Goal: Task Accomplishment & Management: Complete application form

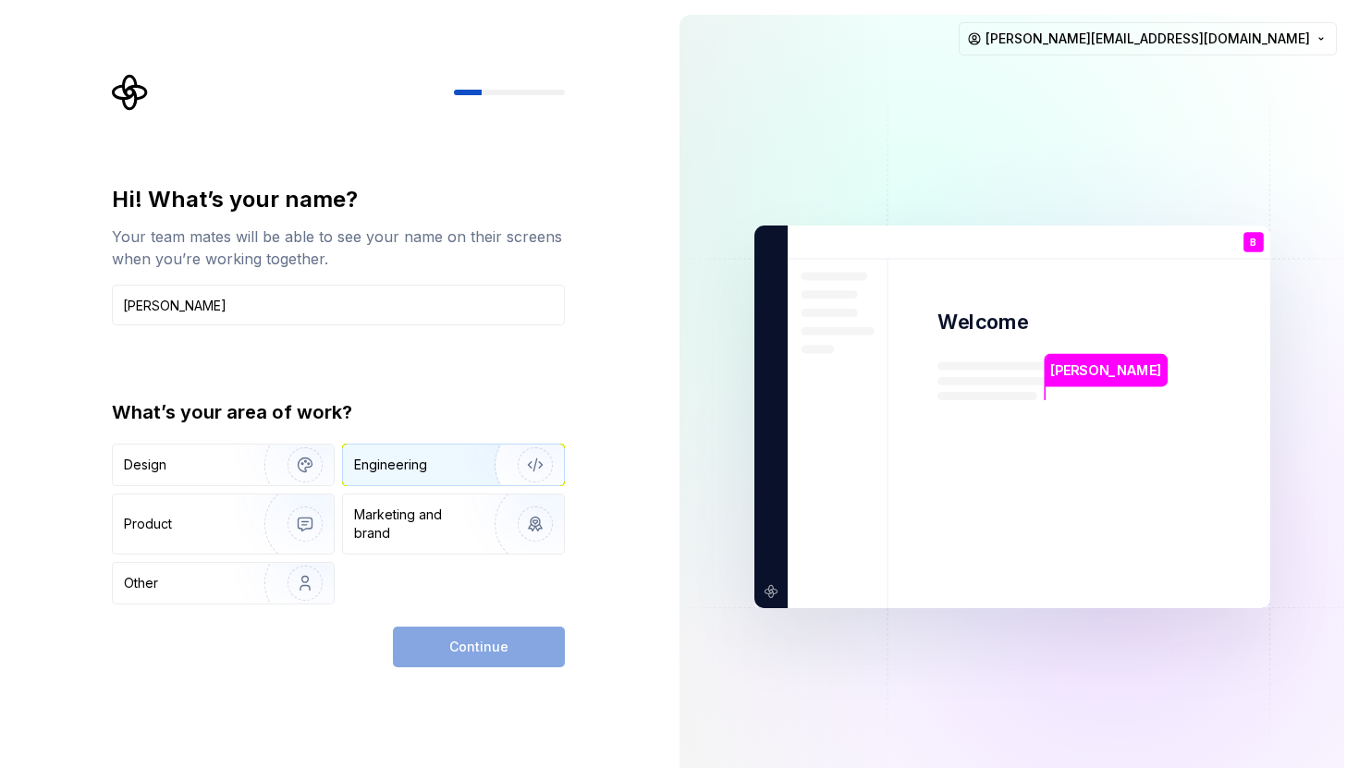
type input "[PERSON_NAME]"
click at [406, 459] on div "Engineering" at bounding box center [390, 465] width 73 height 18
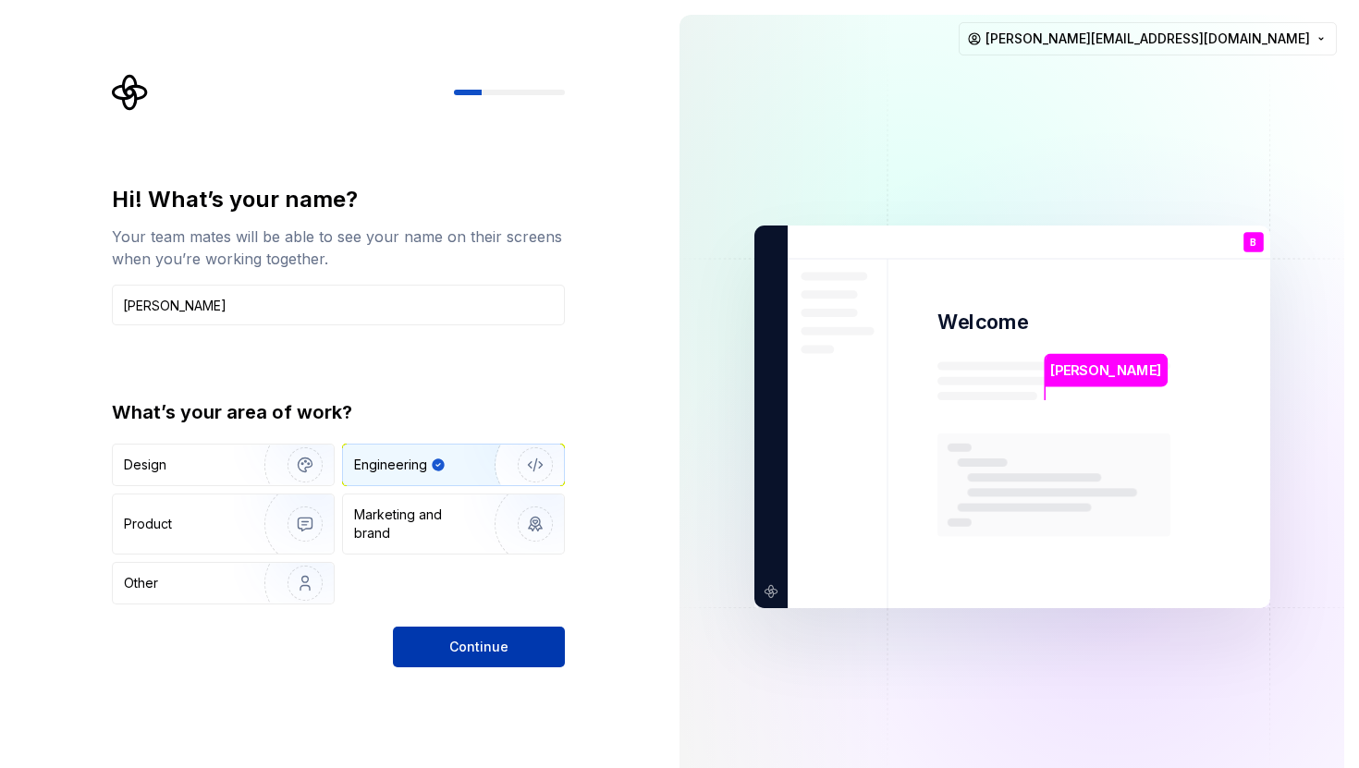
click at [461, 639] on span "Continue" at bounding box center [478, 647] width 59 height 18
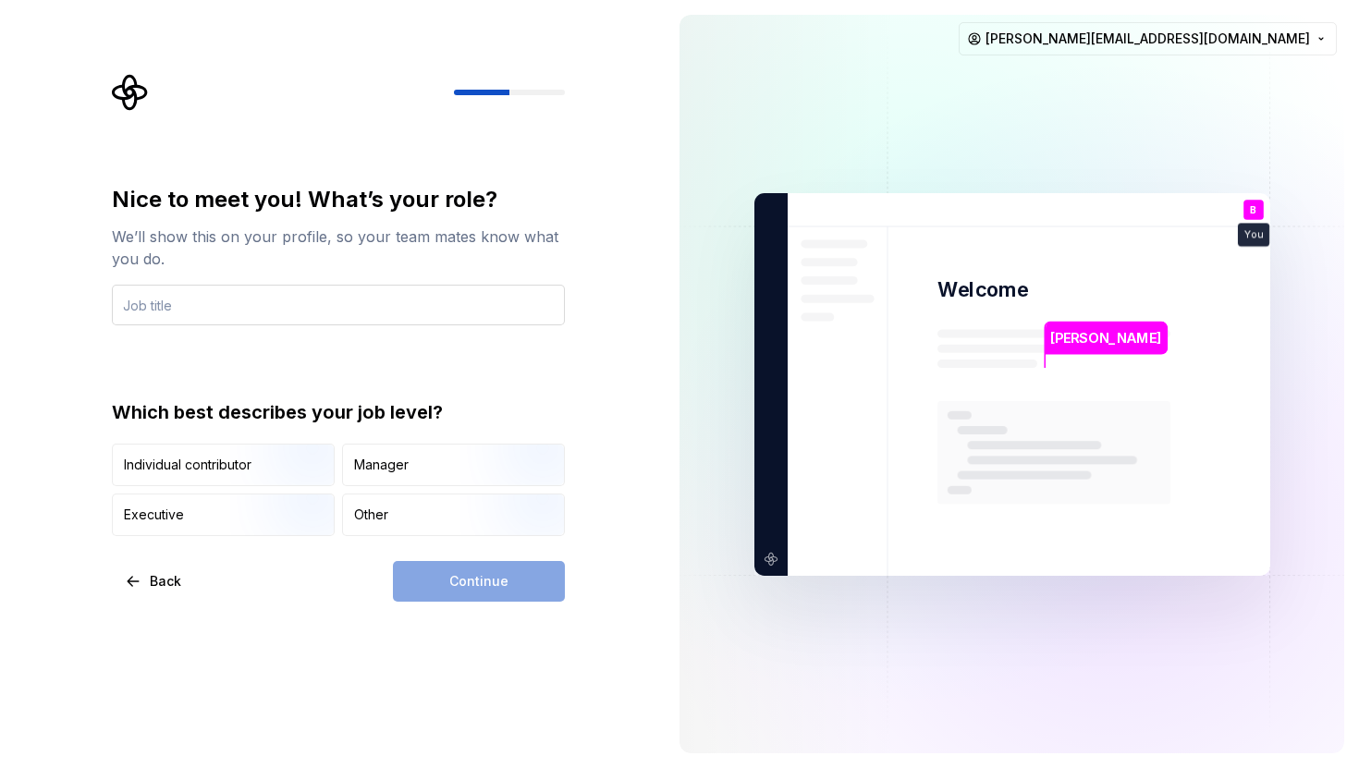
click at [300, 296] on input "text" at bounding box center [338, 305] width 453 height 41
click at [424, 472] on div "Manager" at bounding box center [453, 465] width 221 height 41
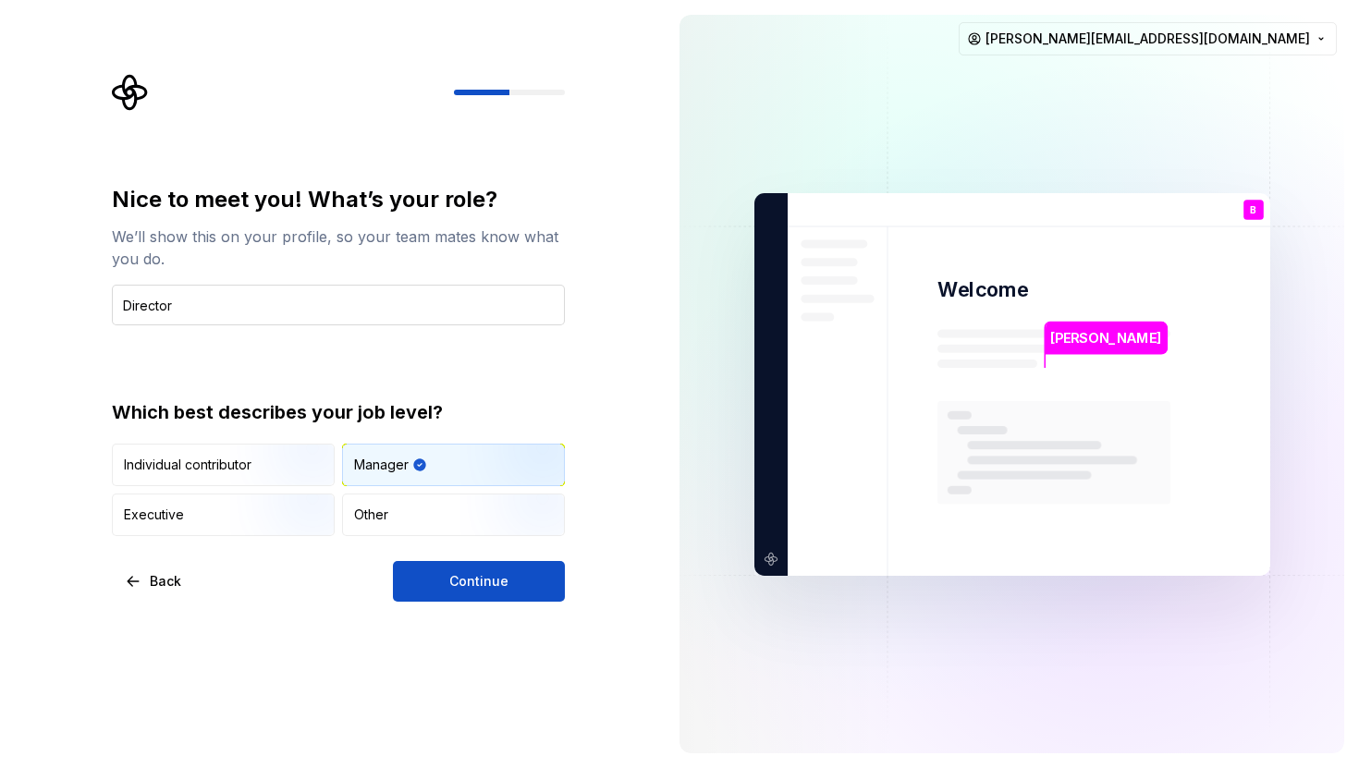
click at [276, 312] on input "Director" at bounding box center [338, 305] width 453 height 41
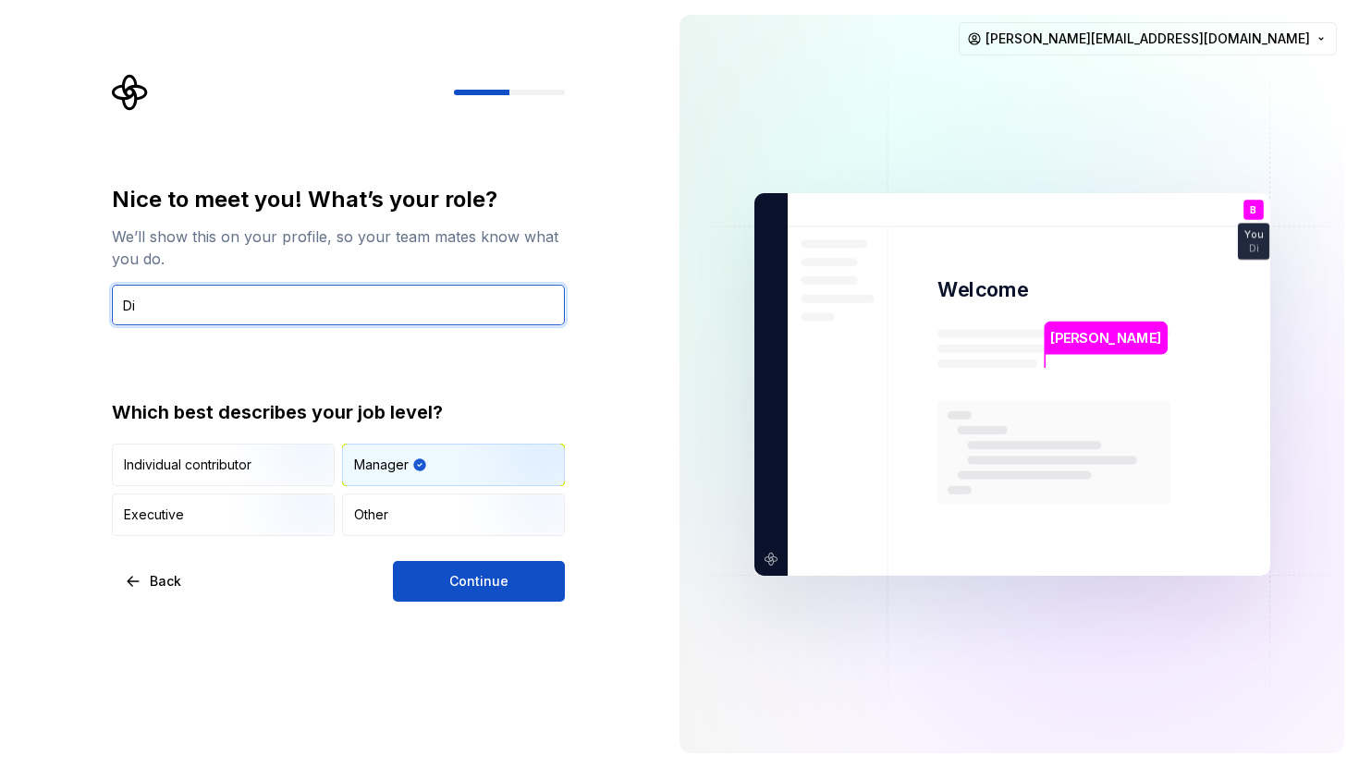
type input "D"
type input "Head"
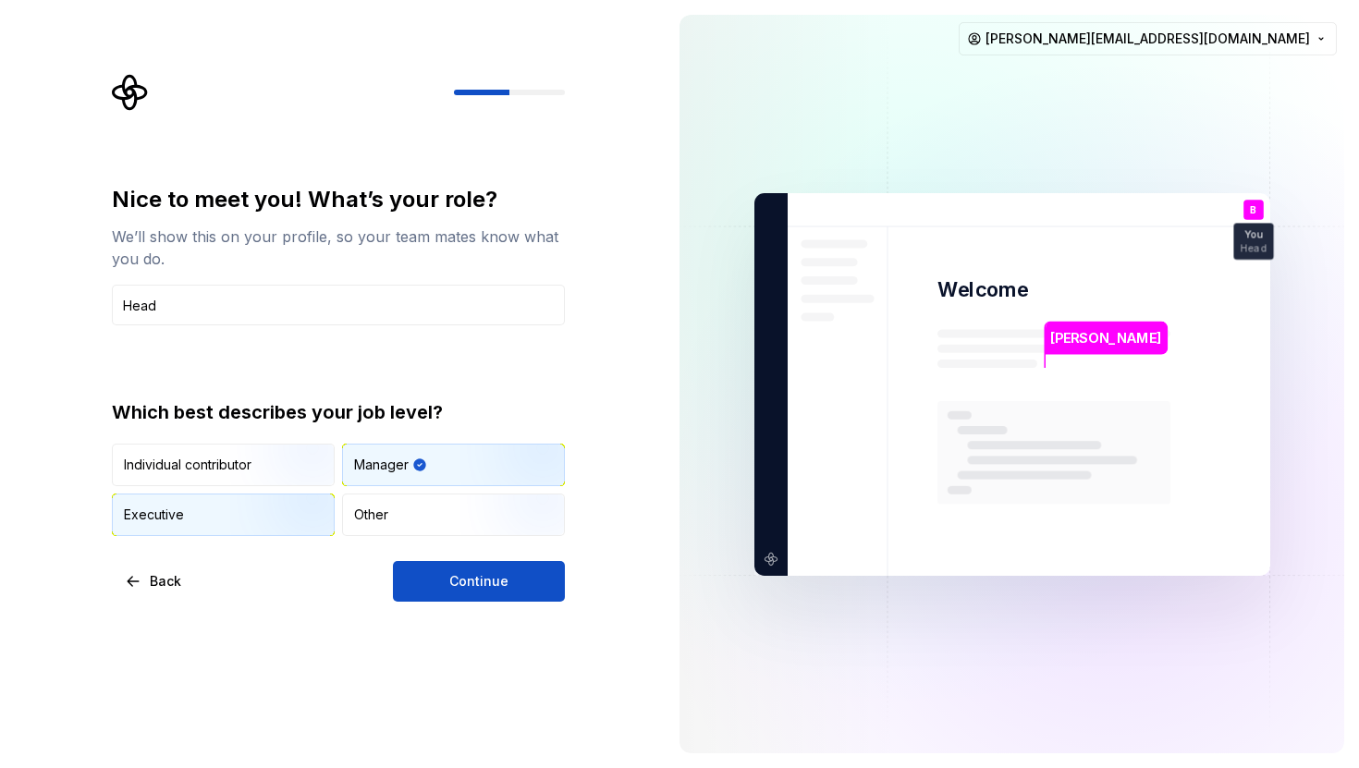
click at [312, 516] on img "button" at bounding box center [289, 538] width 118 height 124
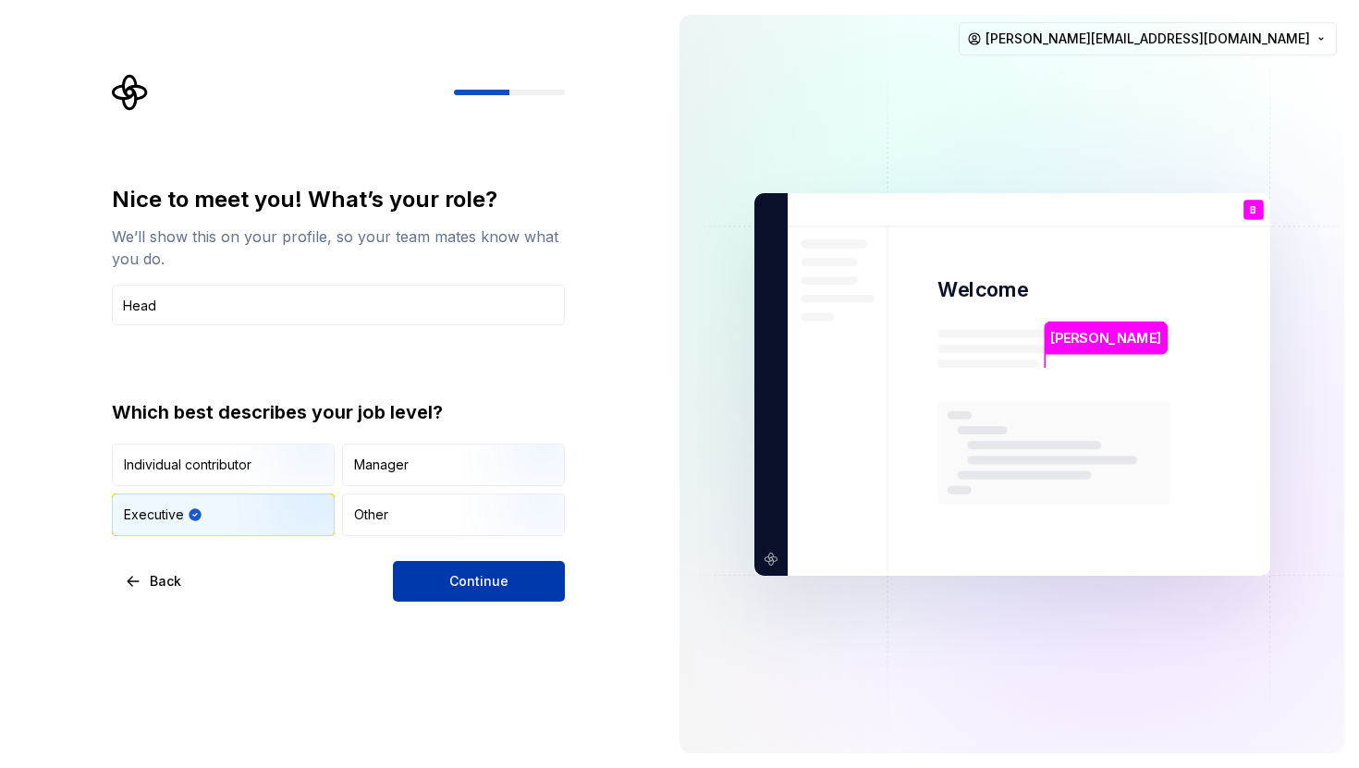
click at [459, 591] on button "Continue" at bounding box center [479, 581] width 172 height 41
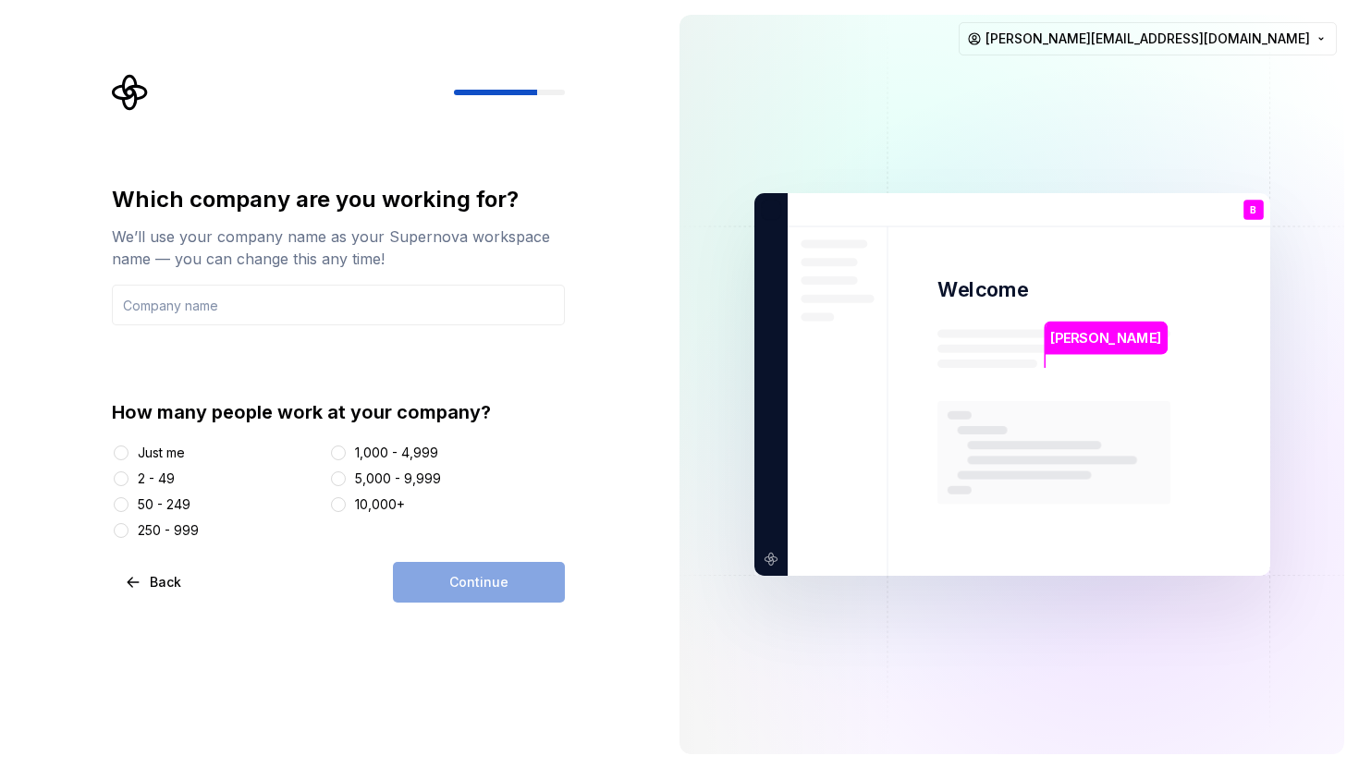
click at [129, 505] on div "50 - 249" at bounding box center [217, 505] width 211 height 18
click at [120, 501] on button "50 - 249" at bounding box center [121, 504] width 15 height 15
click at [202, 292] on input "text" at bounding box center [338, 305] width 453 height 41
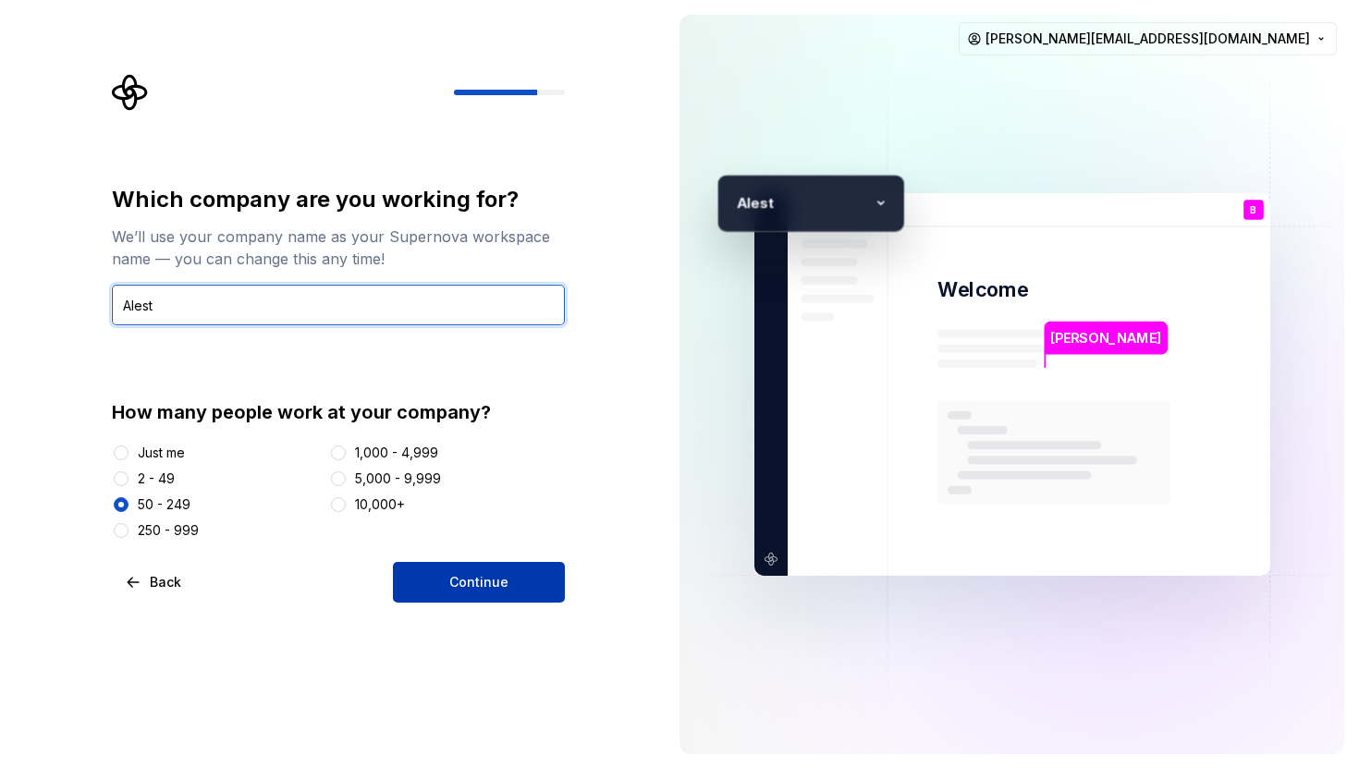
type input "Alest"
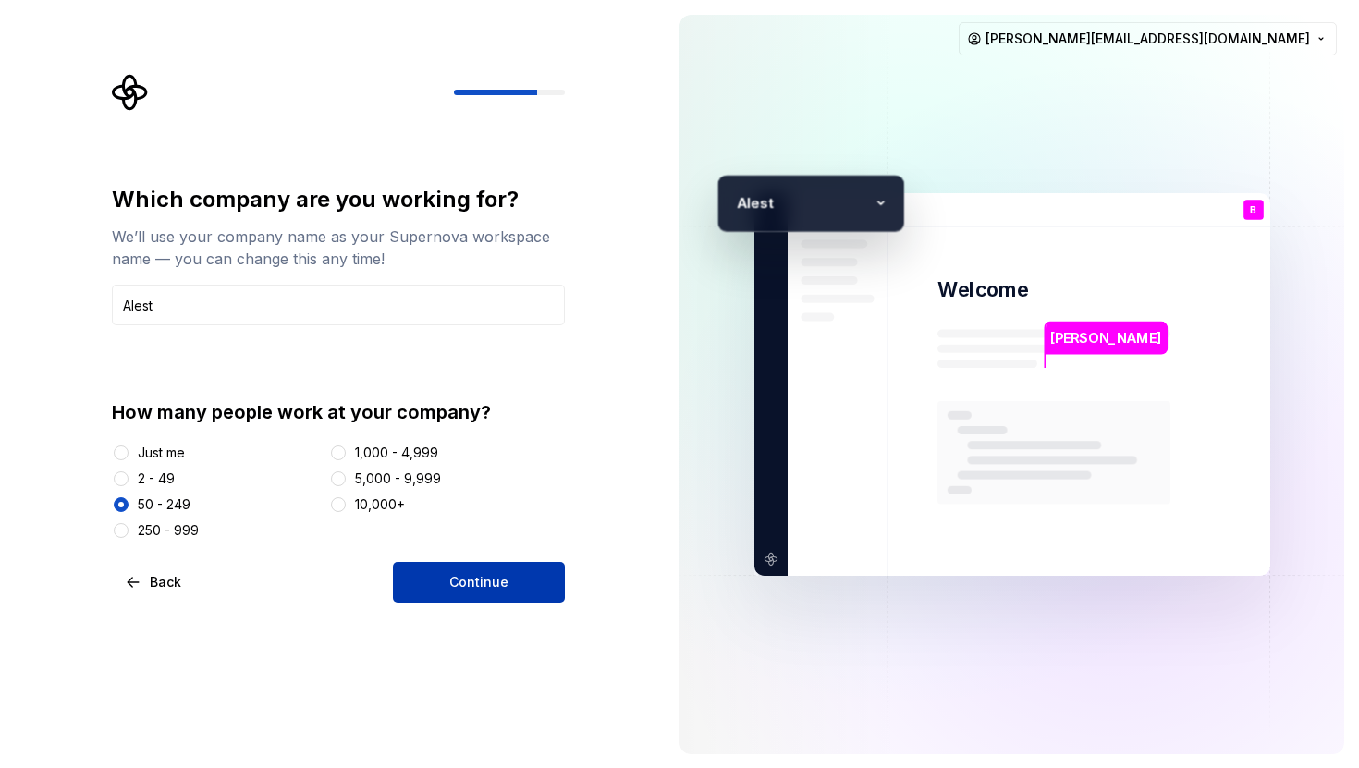
click at [490, 583] on span "Continue" at bounding box center [478, 582] width 59 height 18
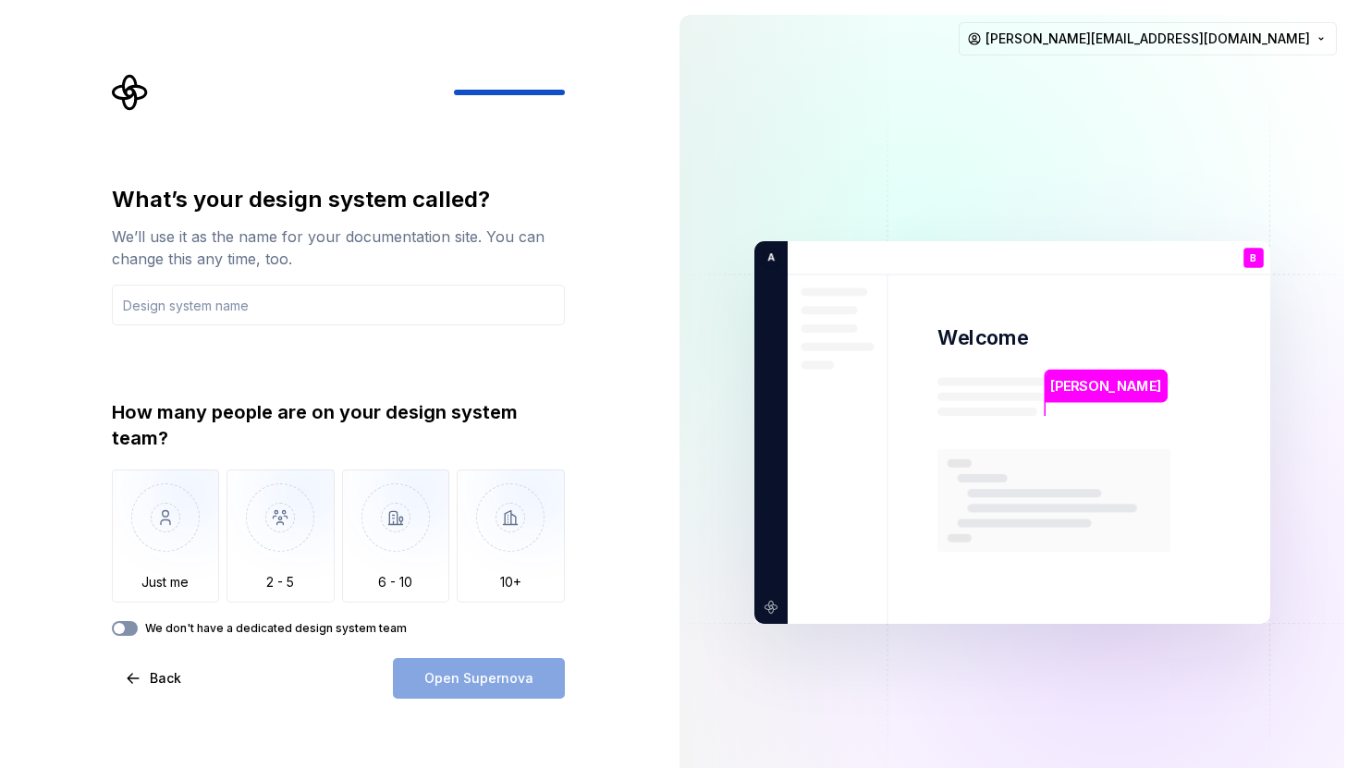
click at [127, 628] on button "We don't have a dedicated design system team" at bounding box center [125, 628] width 26 height 15
click at [116, 629] on icon "button" at bounding box center [118, 629] width 5 height 3
click at [450, 685] on div "Open Supernova" at bounding box center [479, 678] width 172 height 41
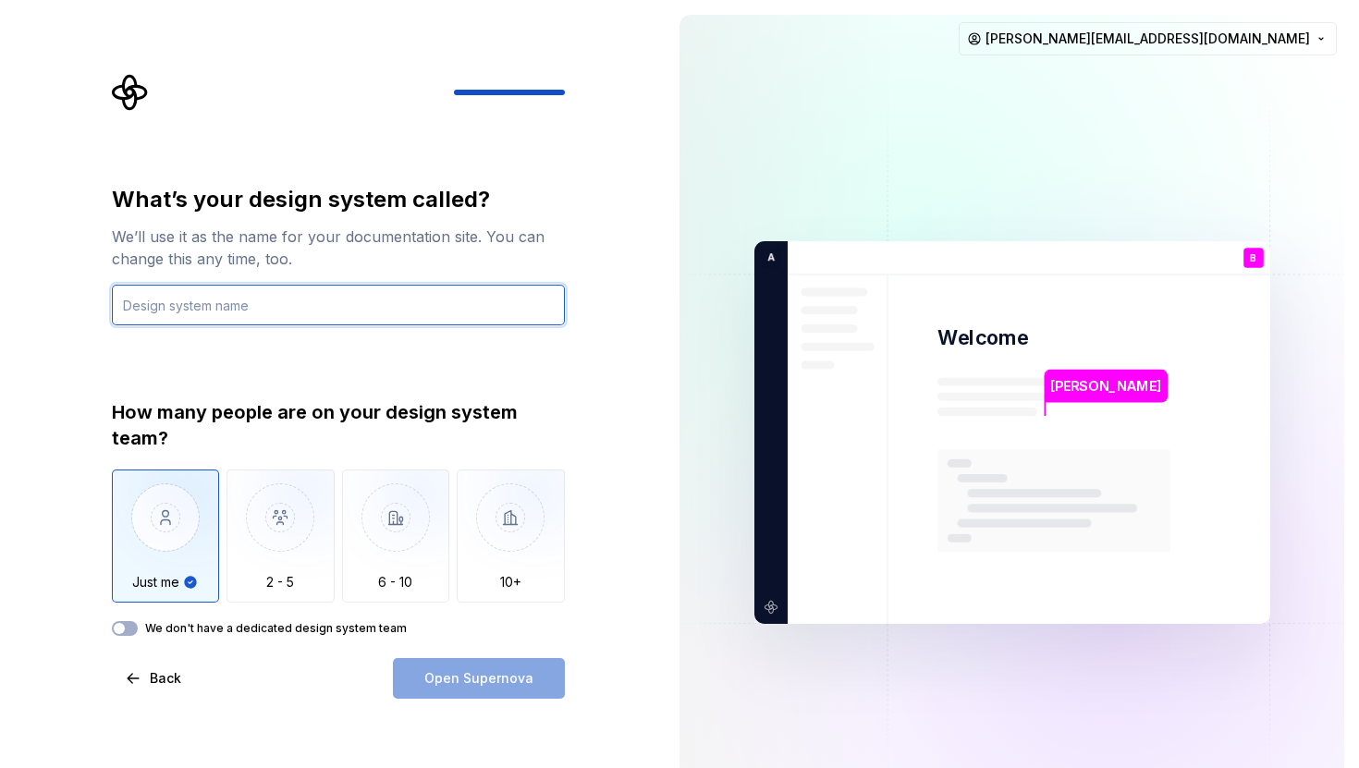
click at [324, 300] on input "text" at bounding box center [338, 305] width 453 height 41
type input "Alest"
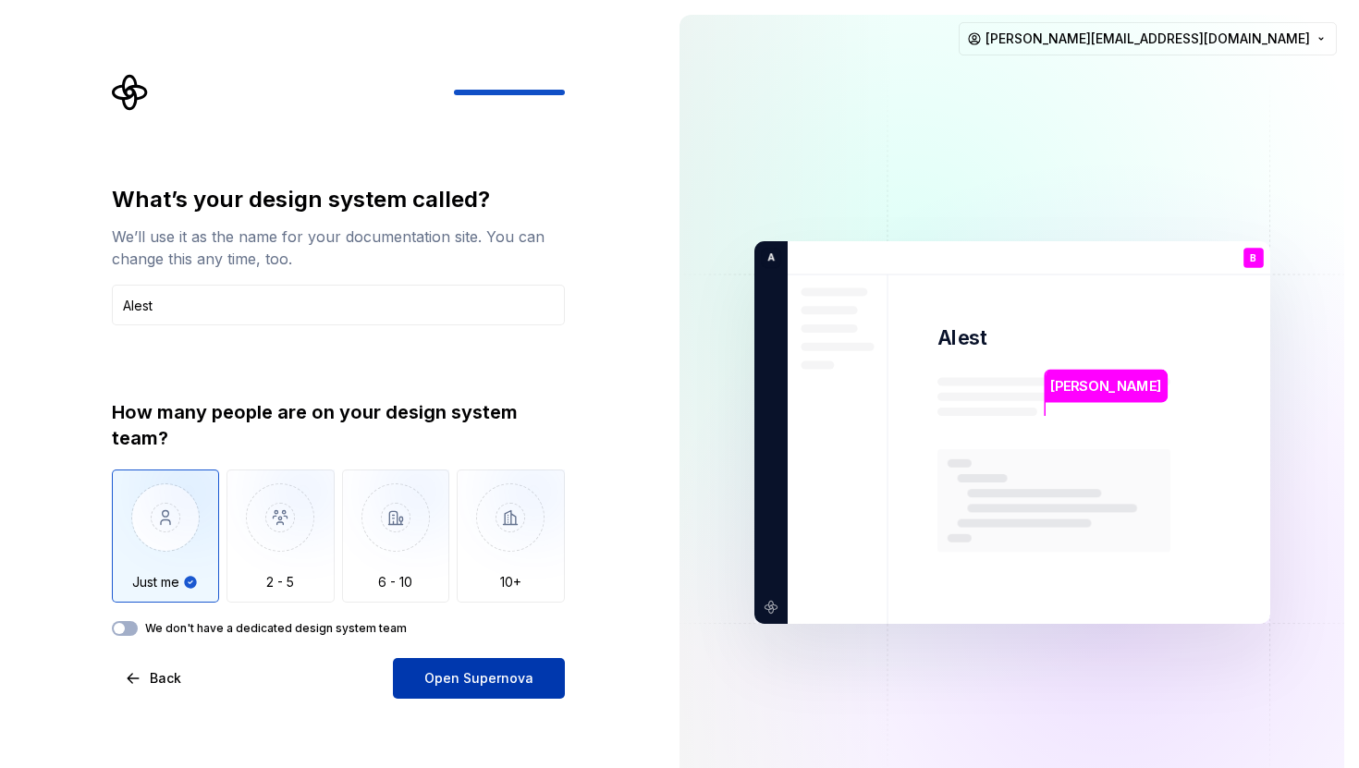
click at [464, 674] on span "Open Supernova" at bounding box center [478, 678] width 109 height 18
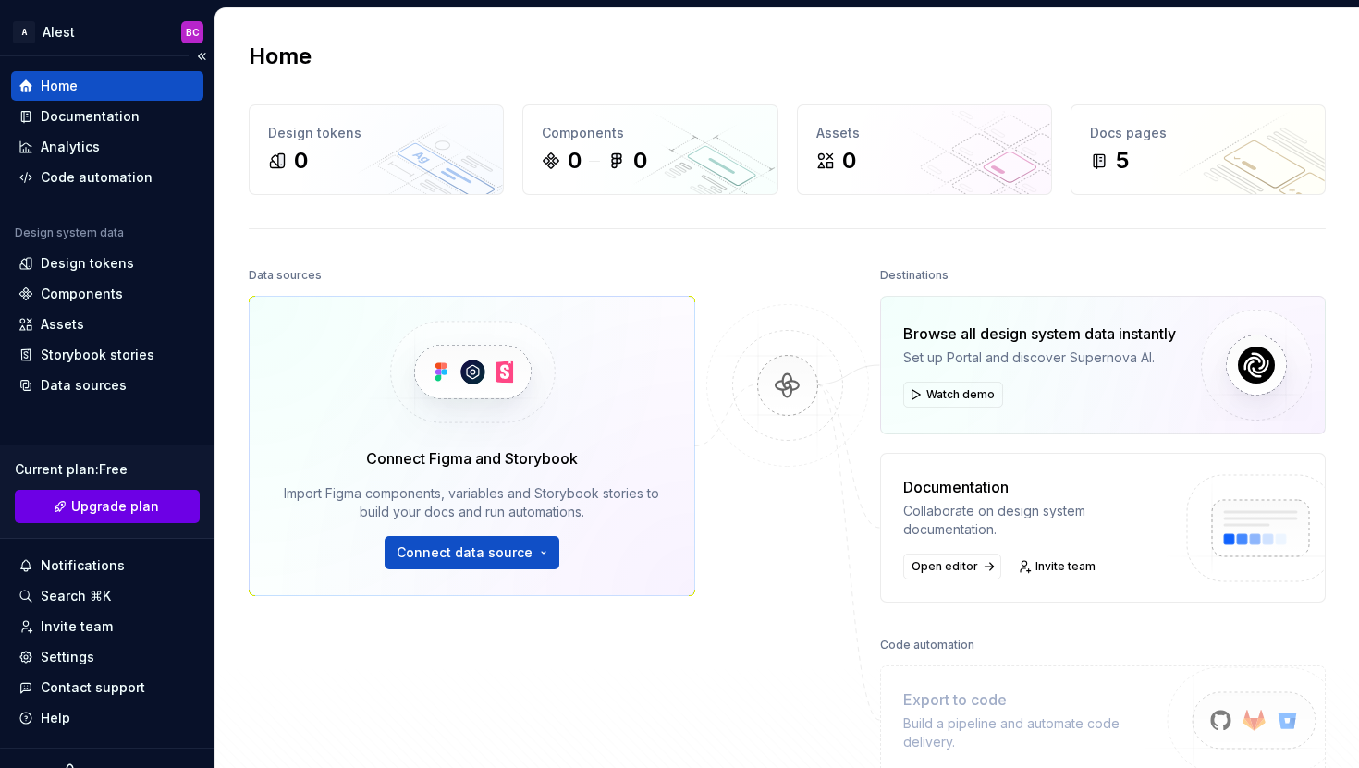
click at [97, 506] on span "Upgrade plan" at bounding box center [115, 506] width 88 height 18
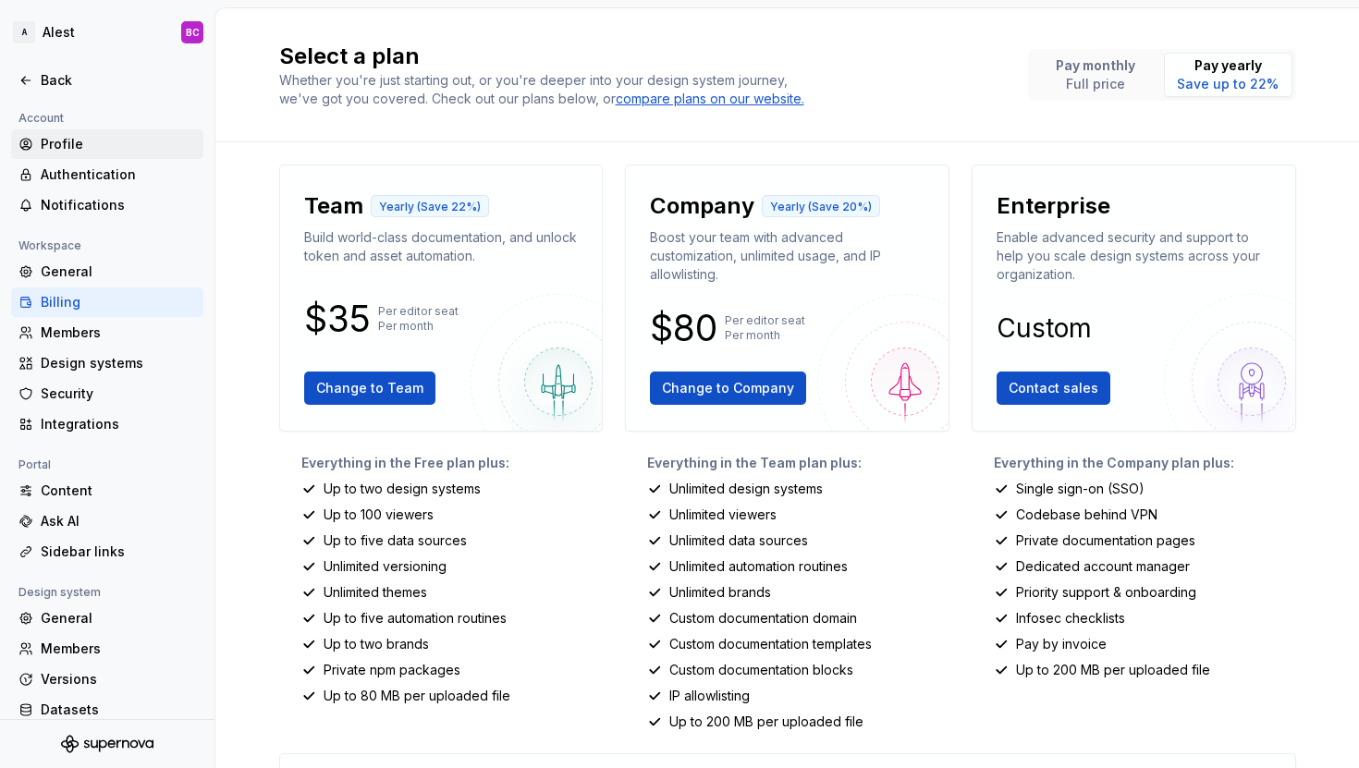
click at [55, 141] on div "Profile" at bounding box center [118, 144] width 155 height 18
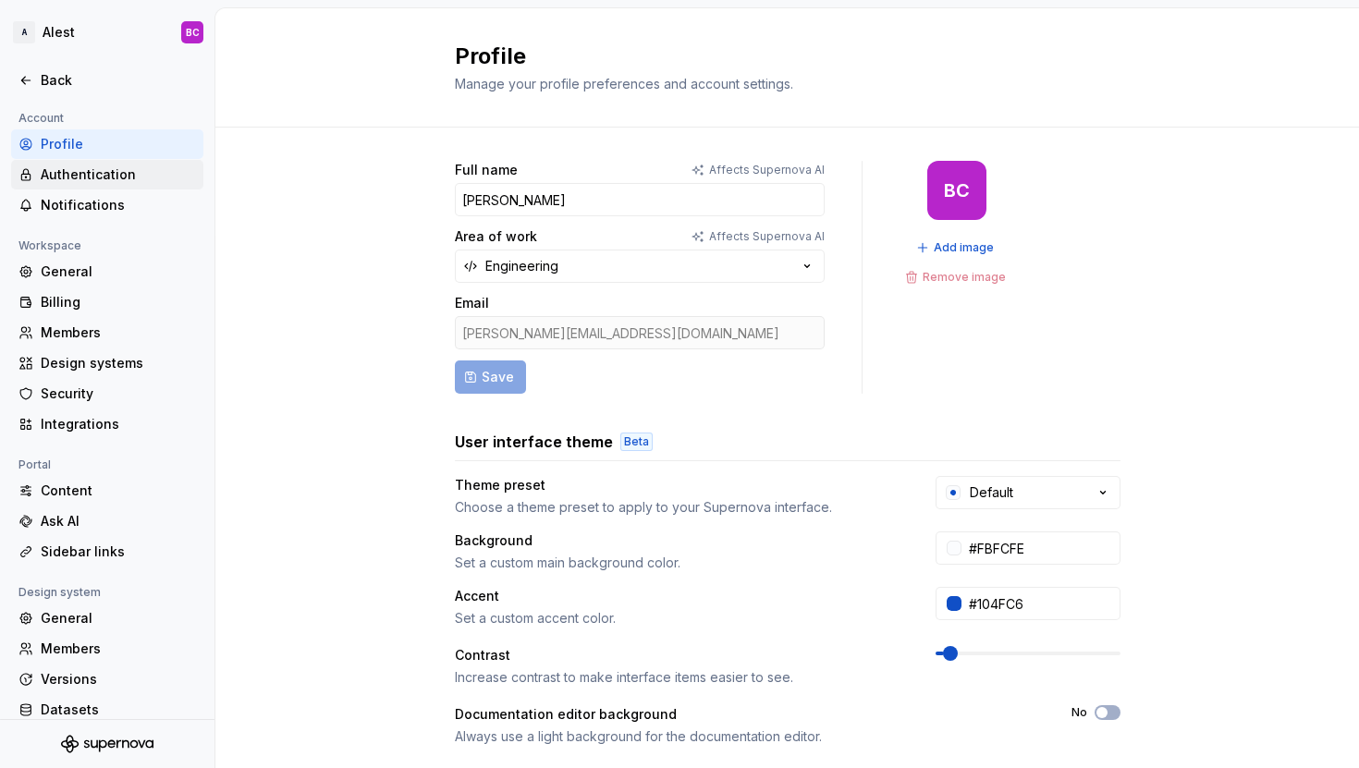
click at [49, 180] on div "Authentication" at bounding box center [118, 174] width 155 height 18
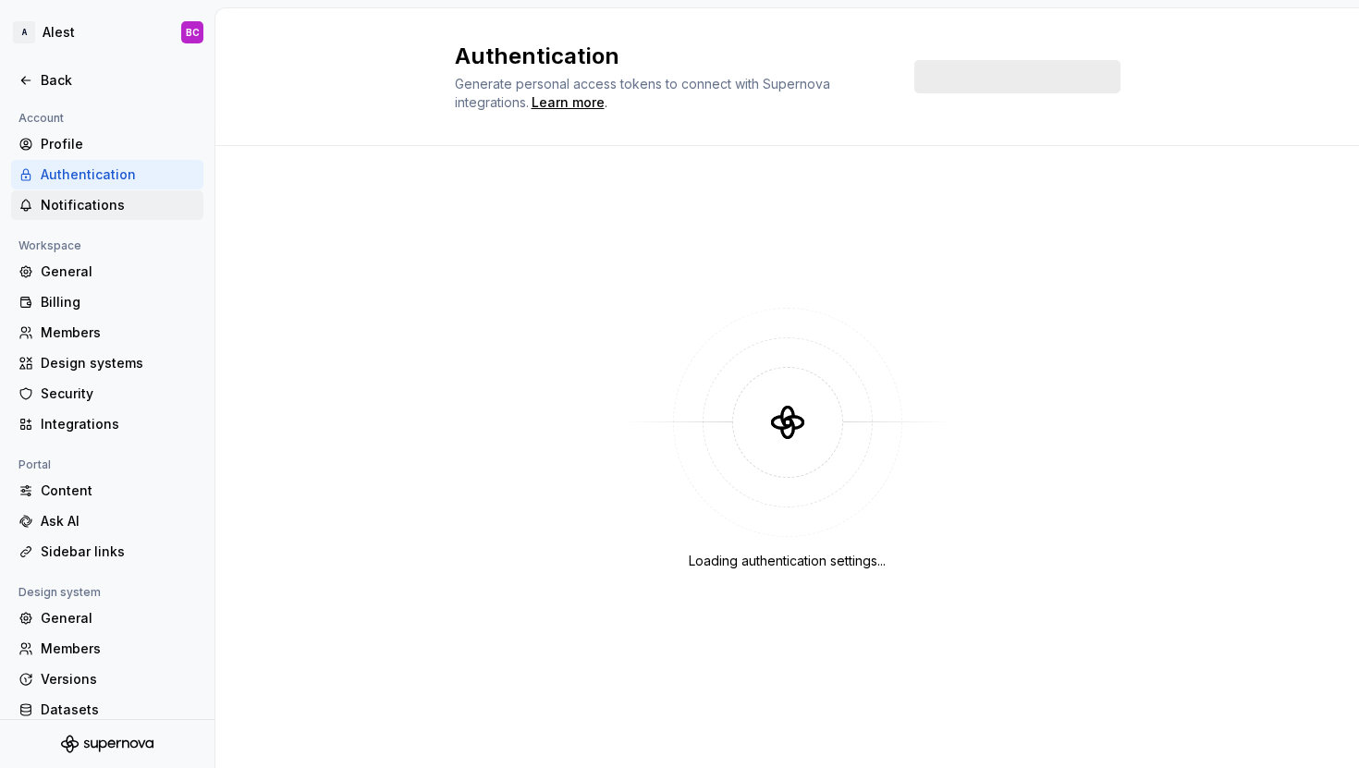
click at [53, 200] on div "Notifications" at bounding box center [118, 205] width 155 height 18
click at [53, 279] on div "General" at bounding box center [118, 272] width 155 height 18
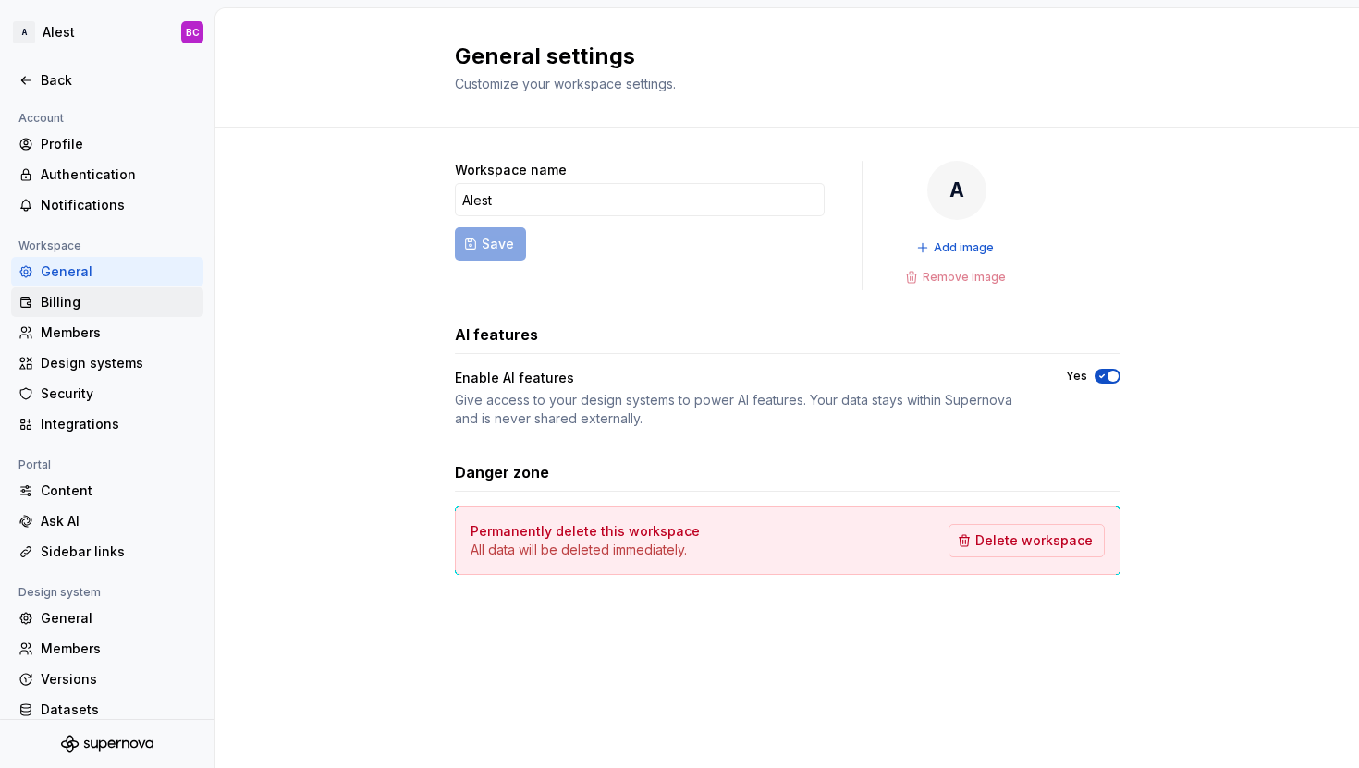
click at [52, 309] on div "Billing" at bounding box center [118, 302] width 155 height 18
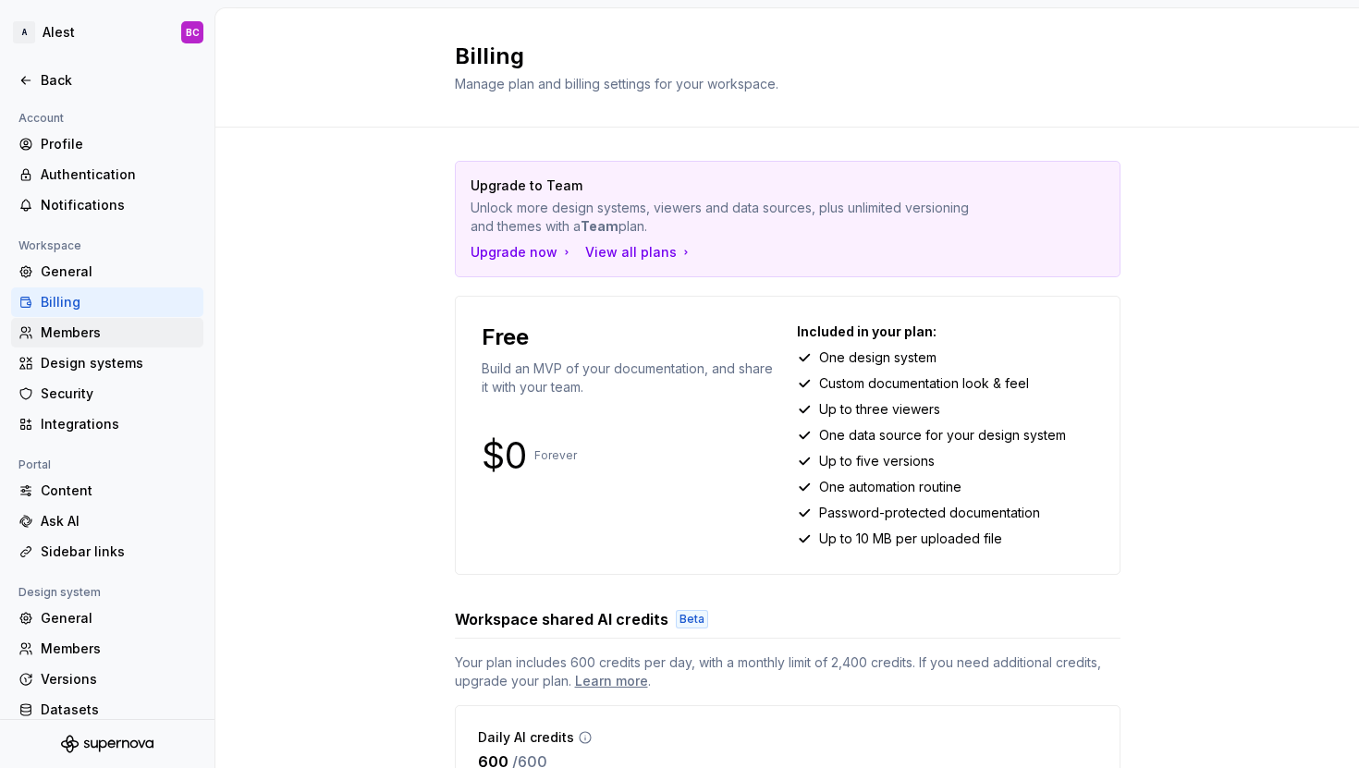
click at [51, 331] on div "Members" at bounding box center [118, 333] width 155 height 18
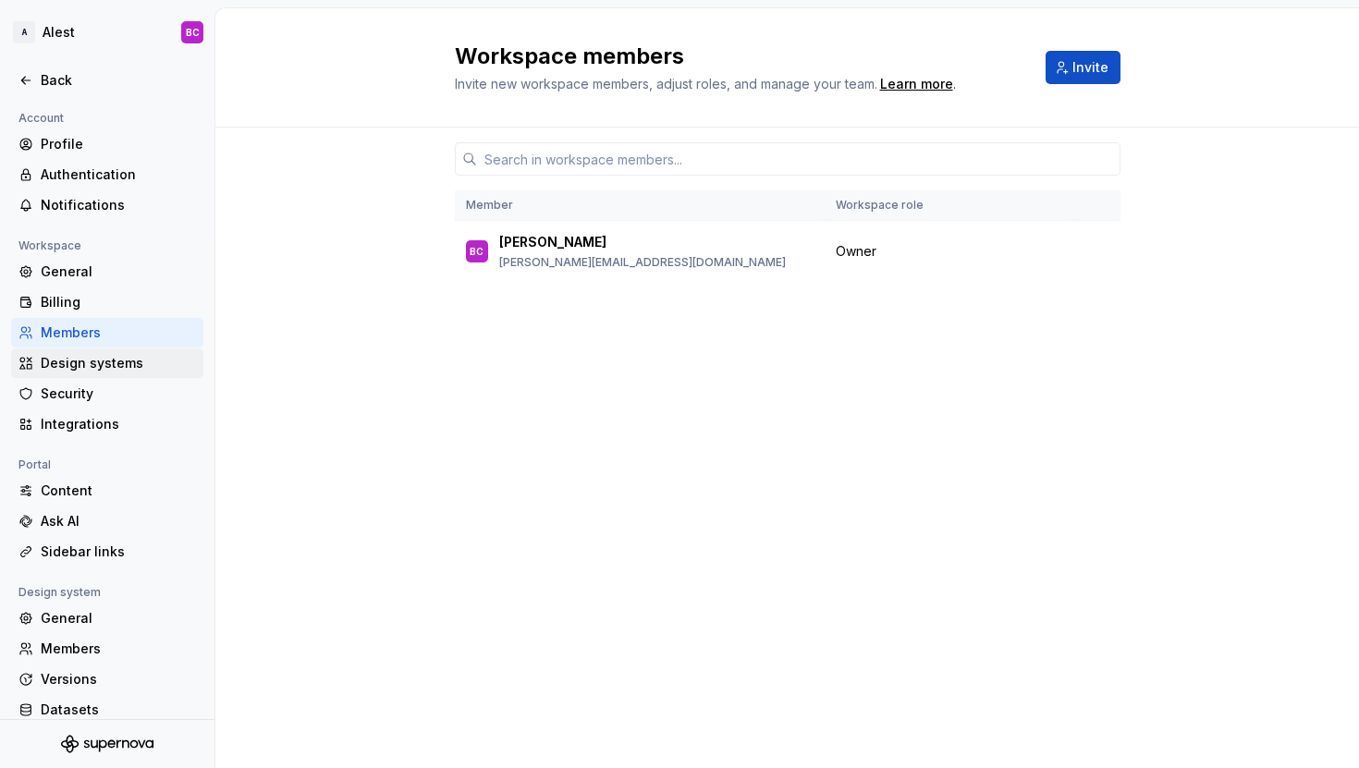
click at [51, 361] on div "Design systems" at bounding box center [118, 363] width 155 height 18
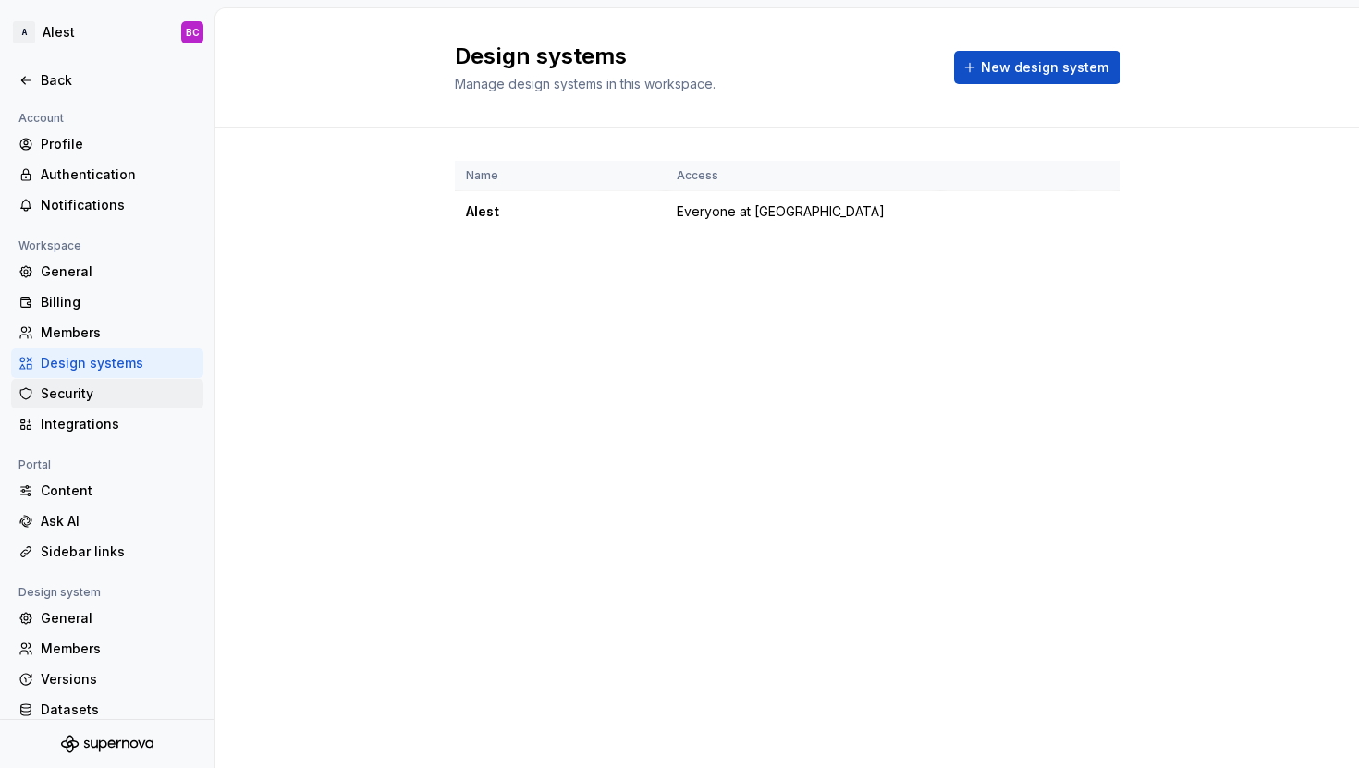
click at [51, 394] on div "Security" at bounding box center [118, 394] width 155 height 18
click at [56, 304] on div "Billing" at bounding box center [118, 302] width 155 height 18
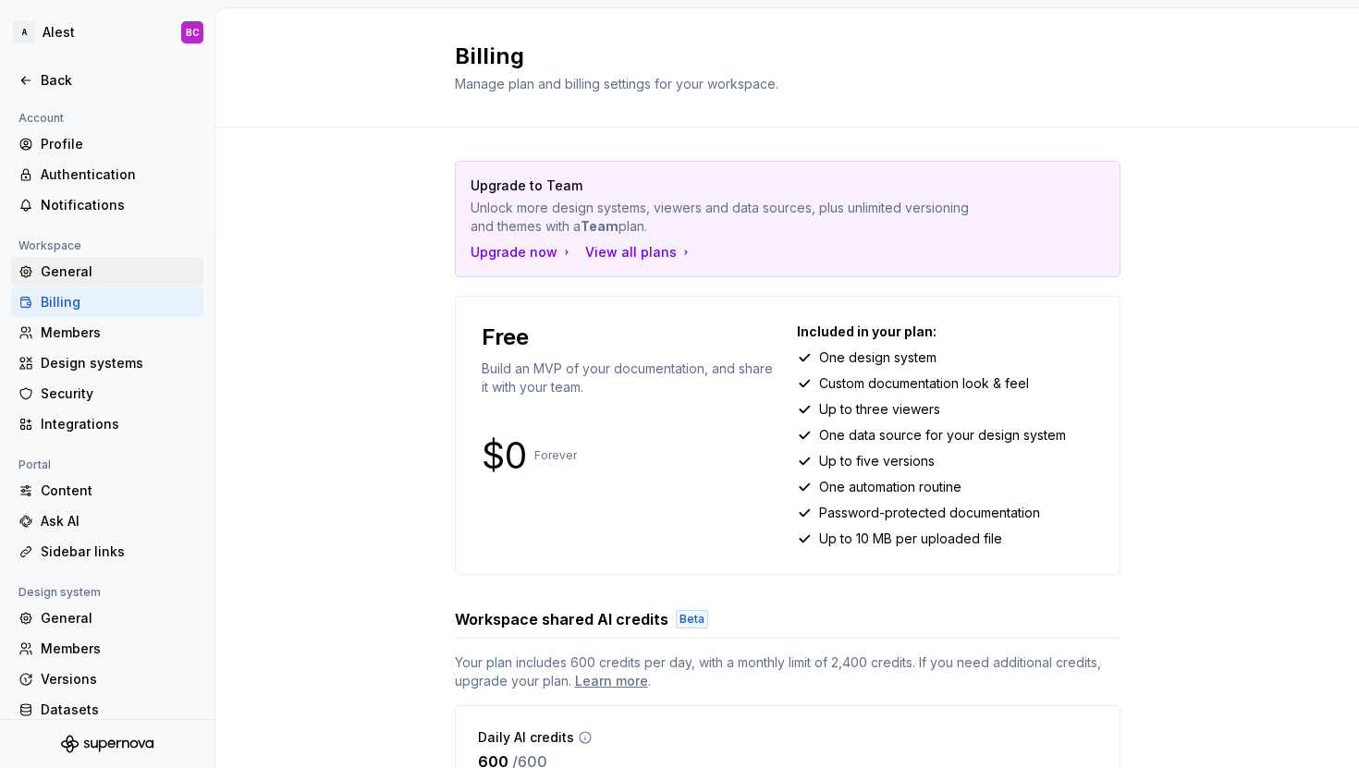
click at [60, 271] on div "General" at bounding box center [118, 272] width 155 height 18
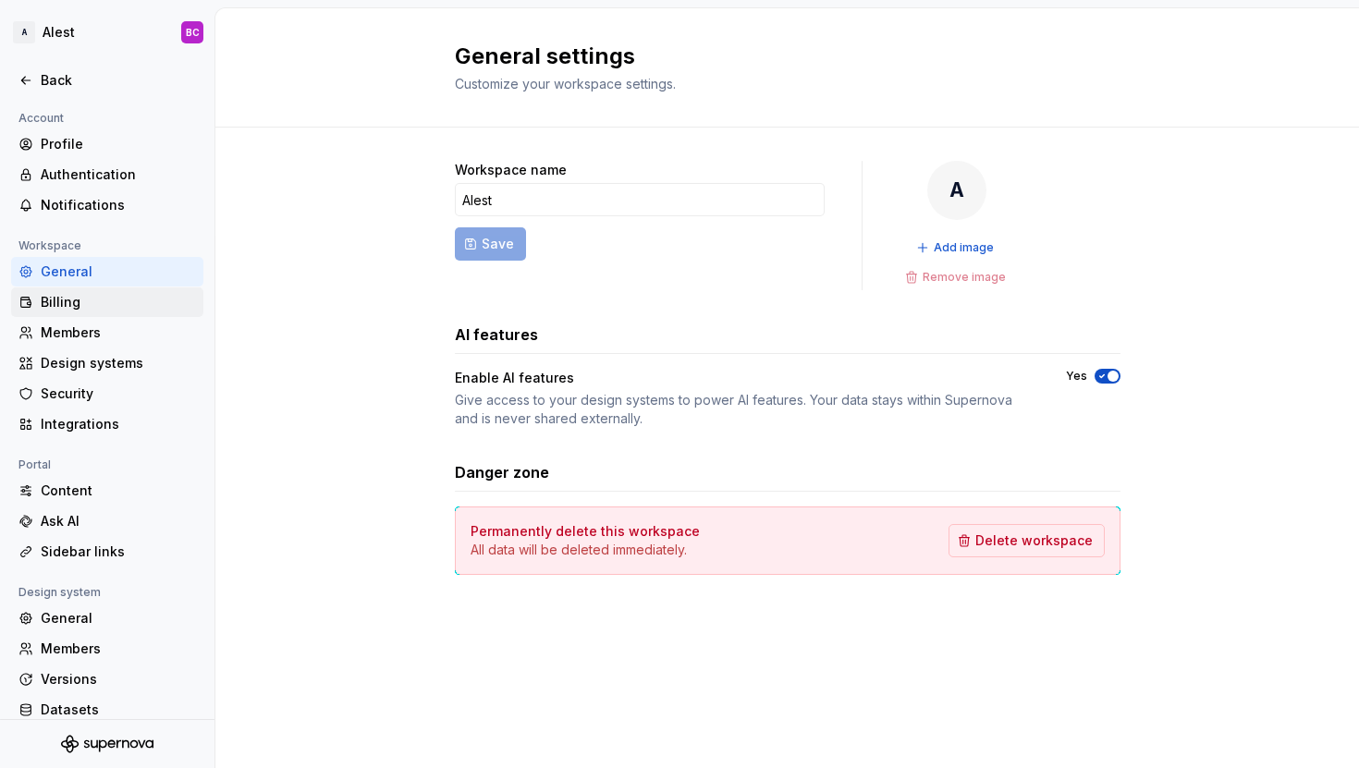
click at [57, 302] on div "Billing" at bounding box center [118, 302] width 155 height 18
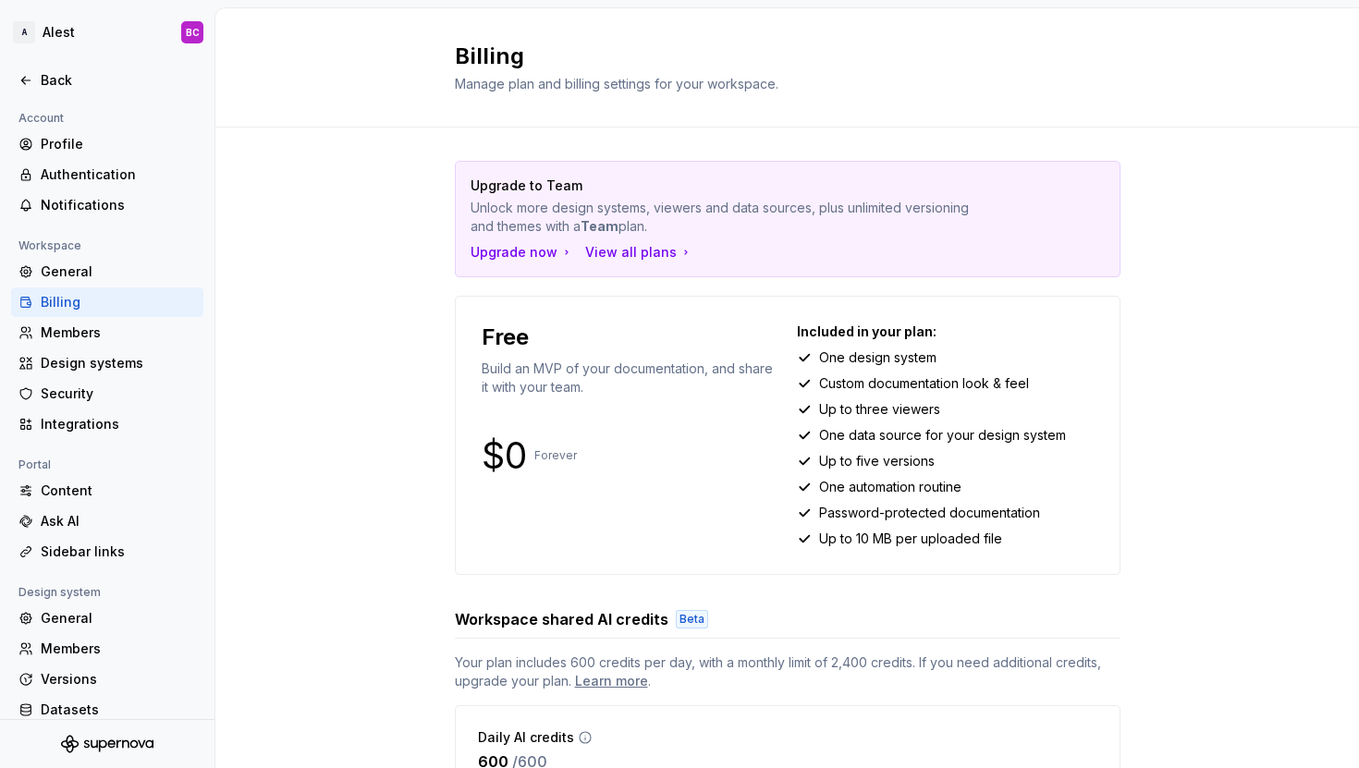
scroll to position [98, 0]
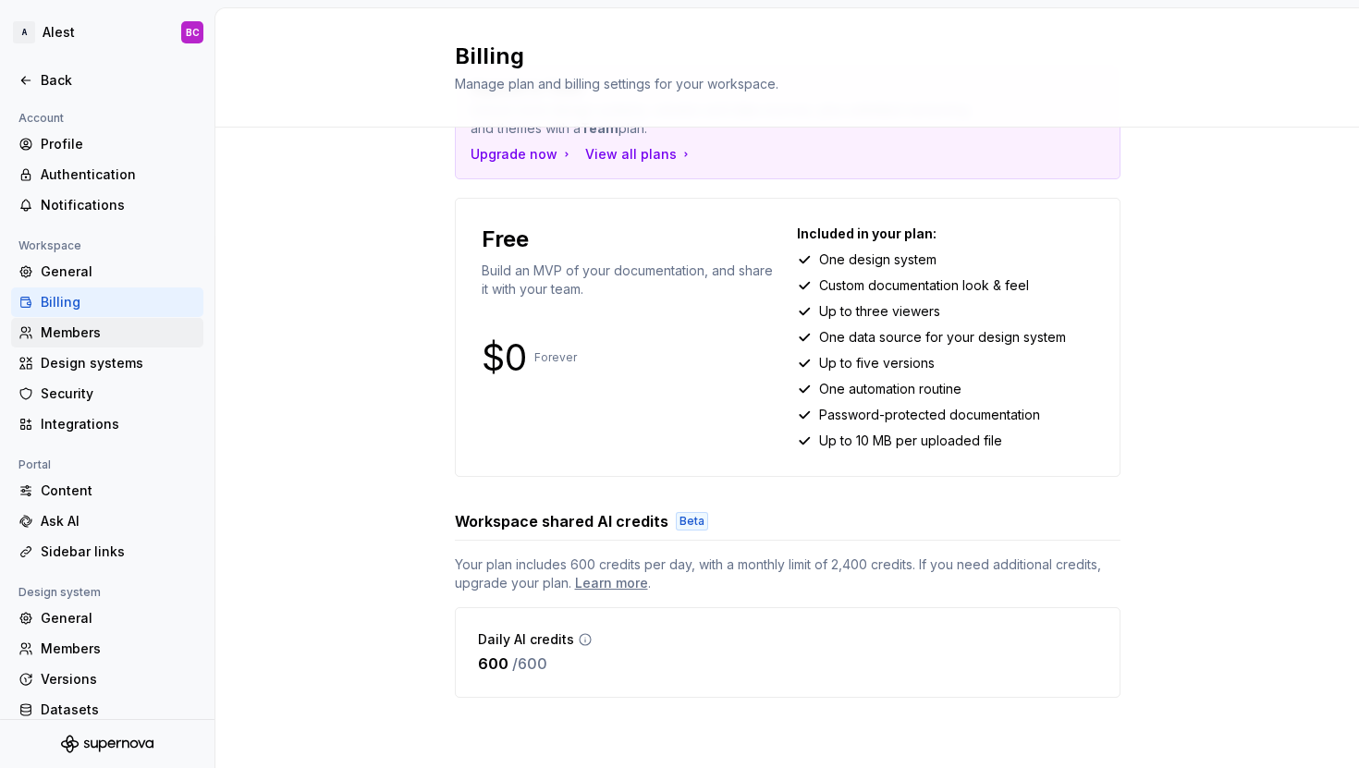
click at [79, 337] on div "Members" at bounding box center [118, 333] width 155 height 18
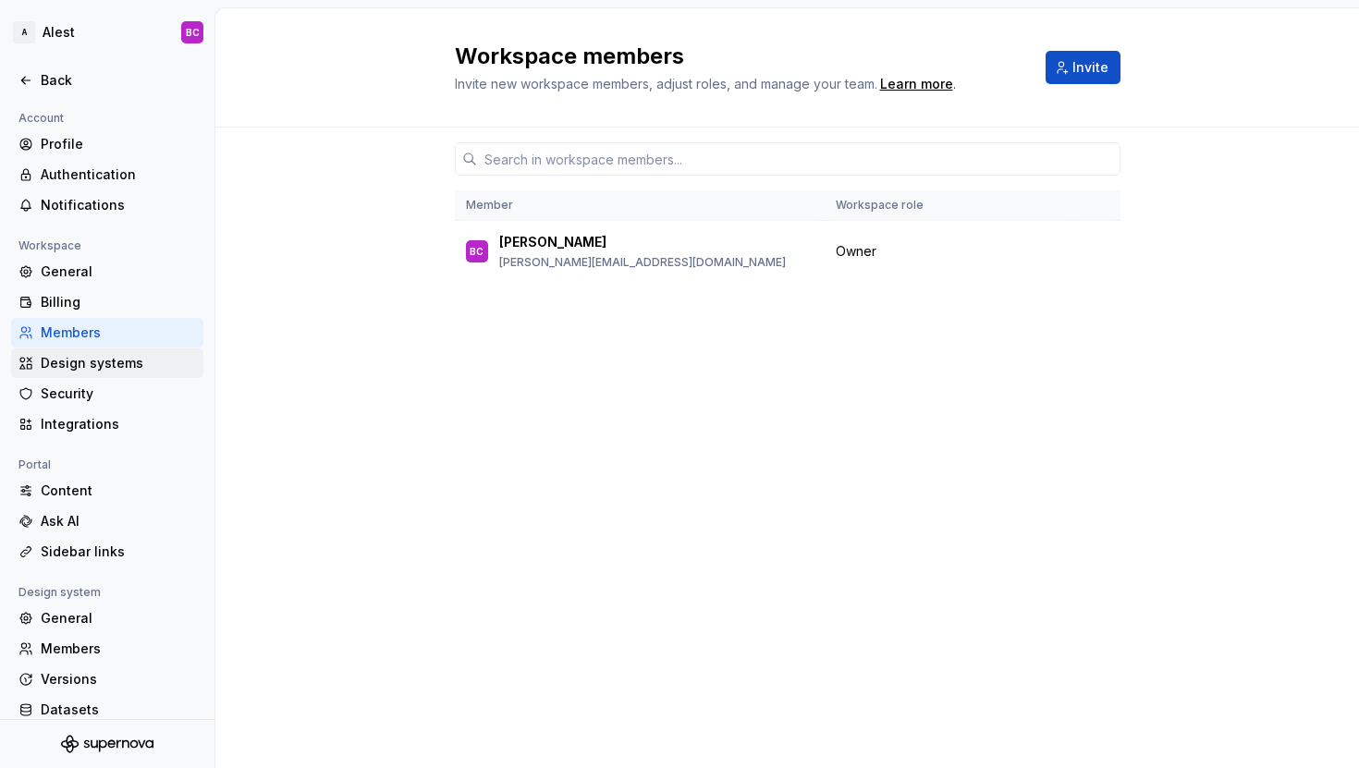
click at [74, 361] on div "Design systems" at bounding box center [118, 363] width 155 height 18
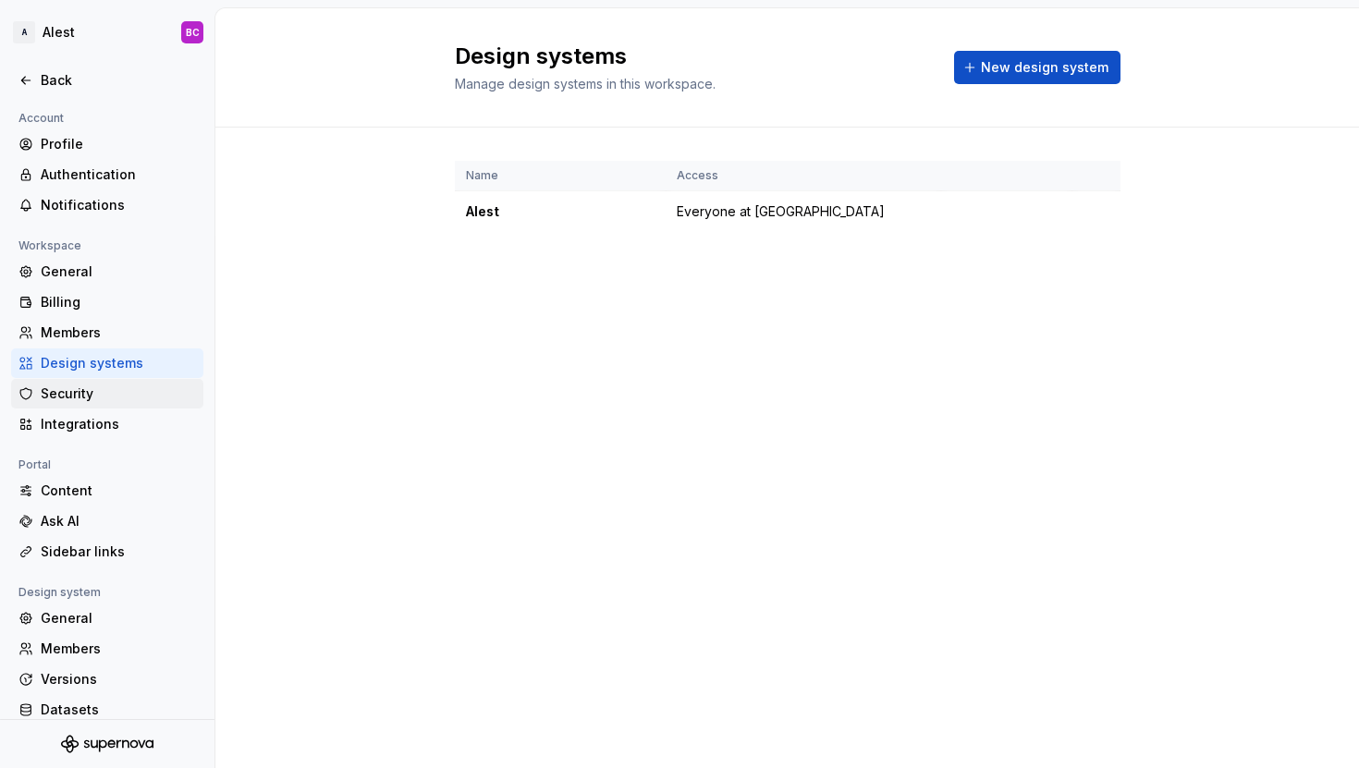
click at [68, 393] on div "Security" at bounding box center [118, 394] width 155 height 18
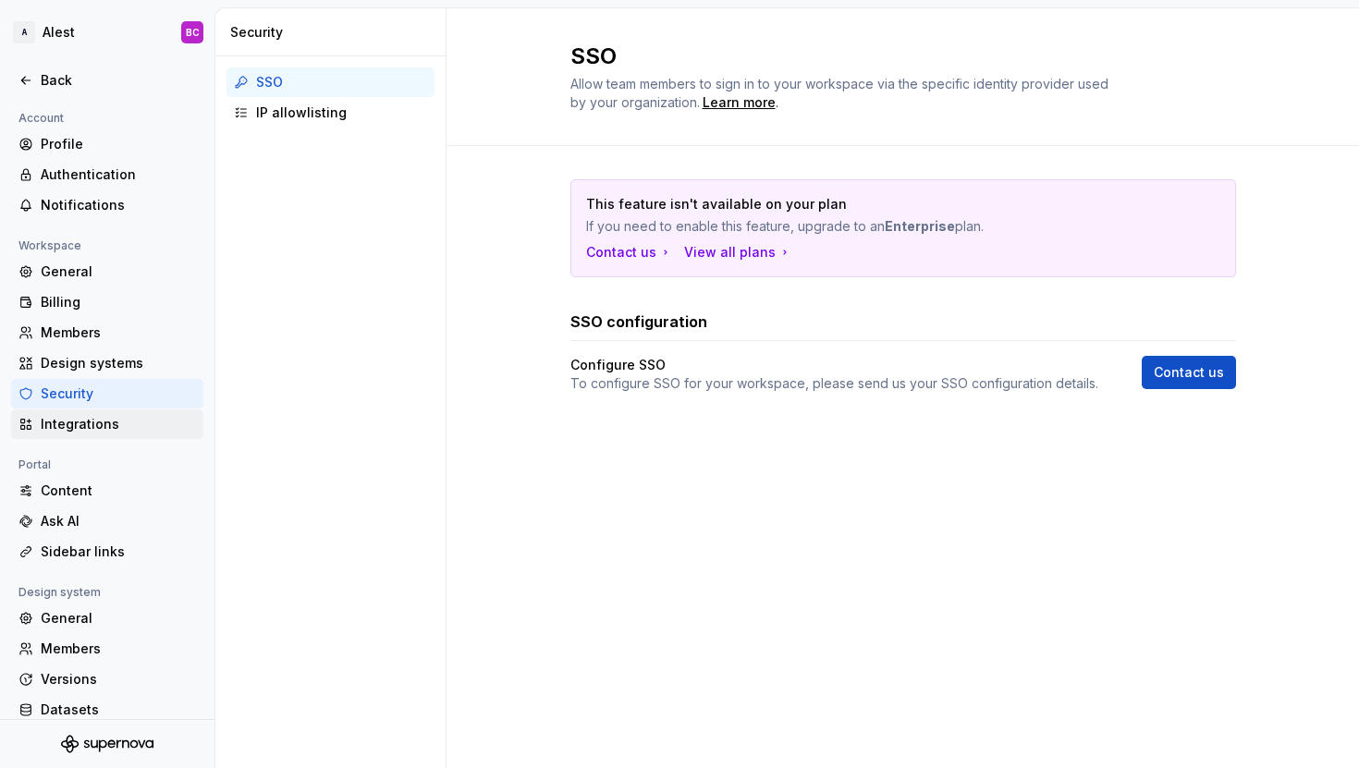
click at [64, 421] on div "Integrations" at bounding box center [118, 424] width 155 height 18
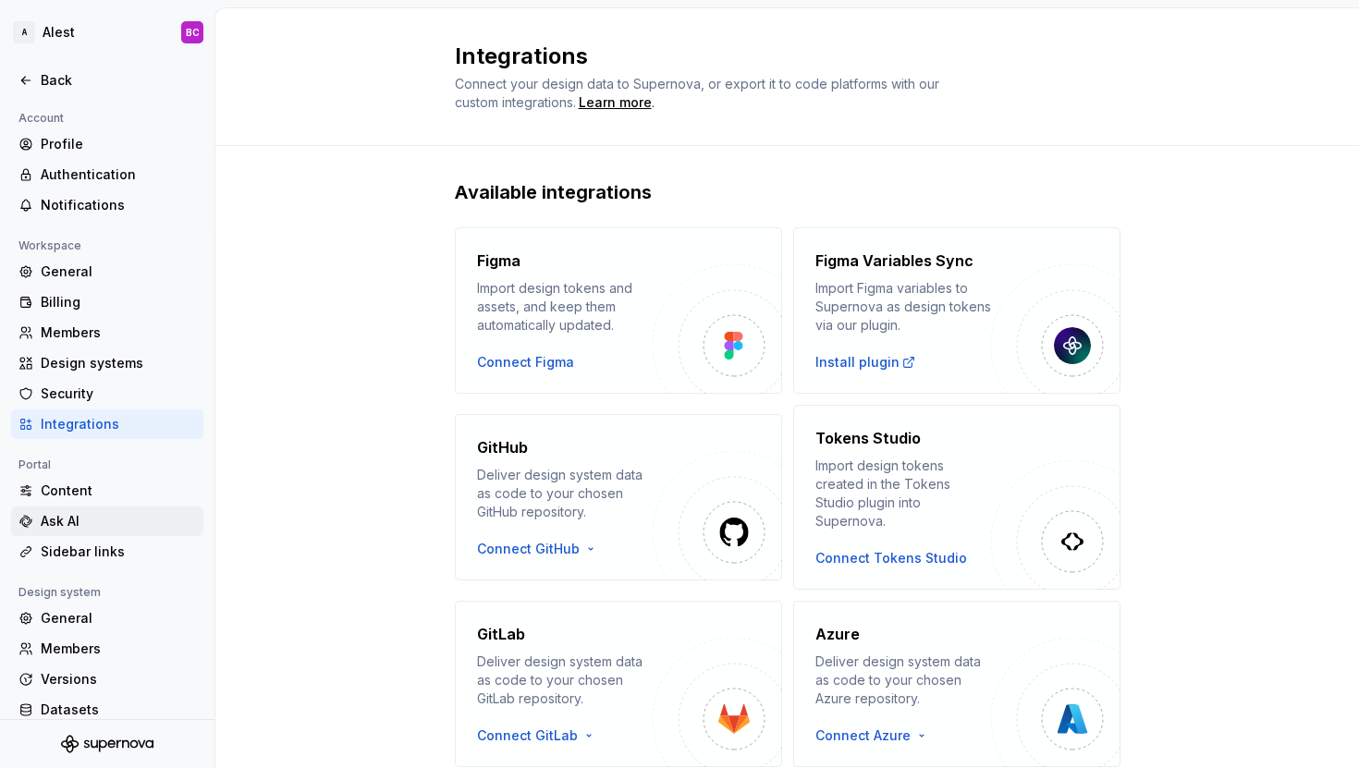
scroll to position [46, 0]
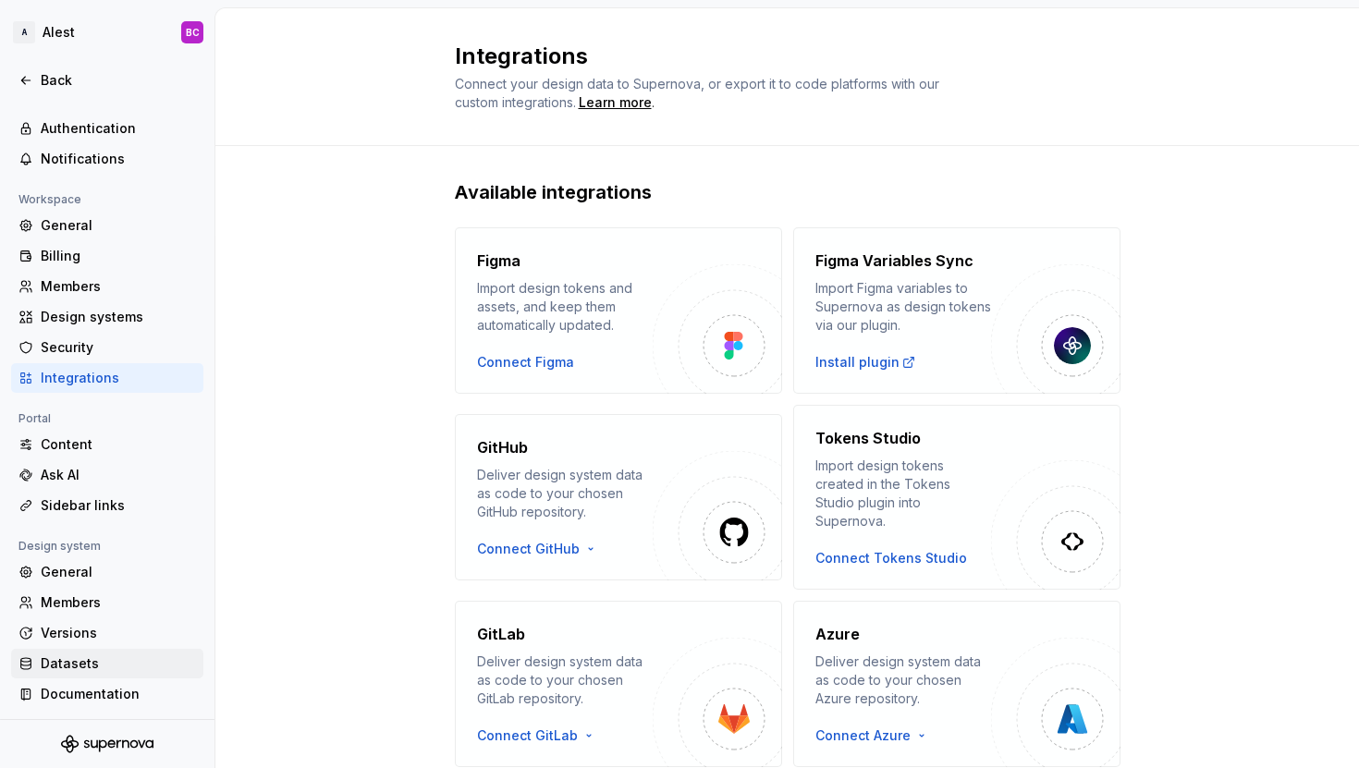
click at [55, 655] on div "Datasets" at bounding box center [118, 664] width 155 height 18
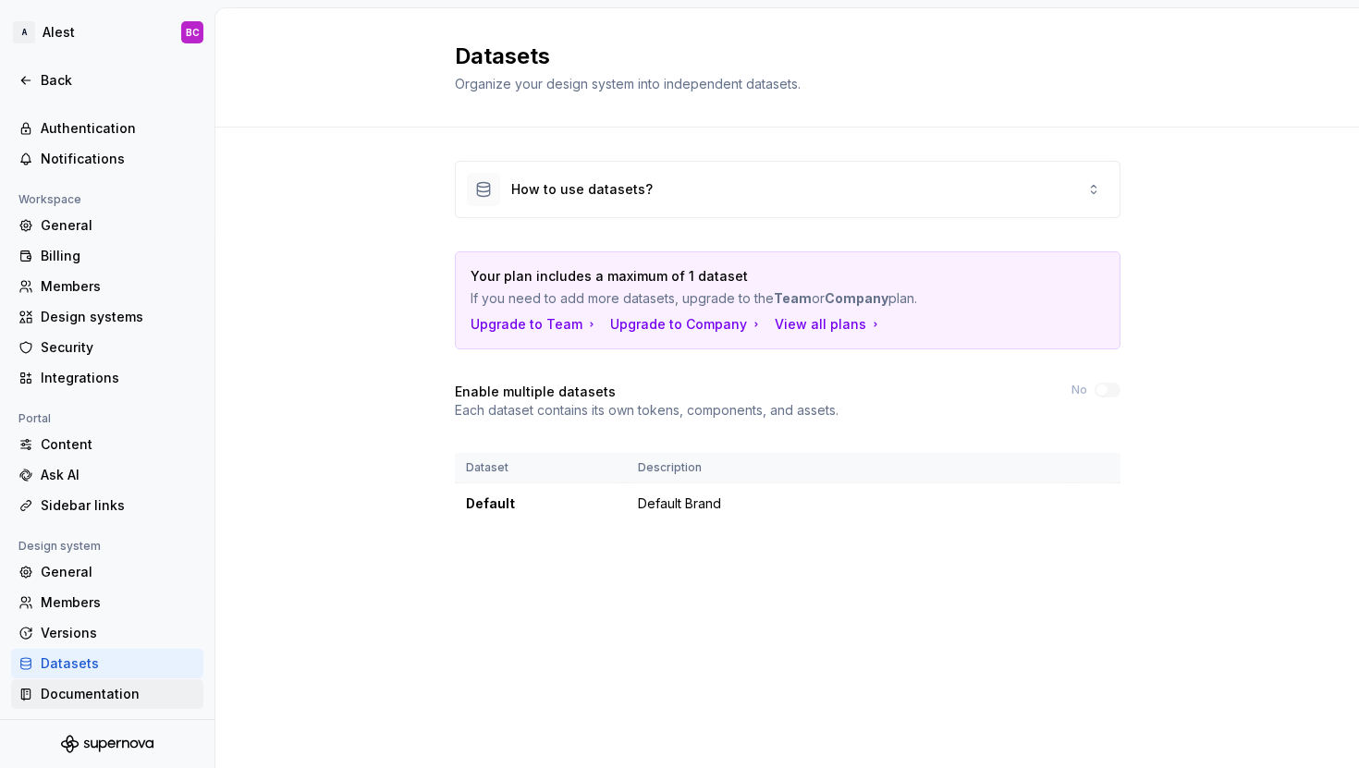
click at [67, 695] on div "Documentation" at bounding box center [118, 694] width 155 height 18
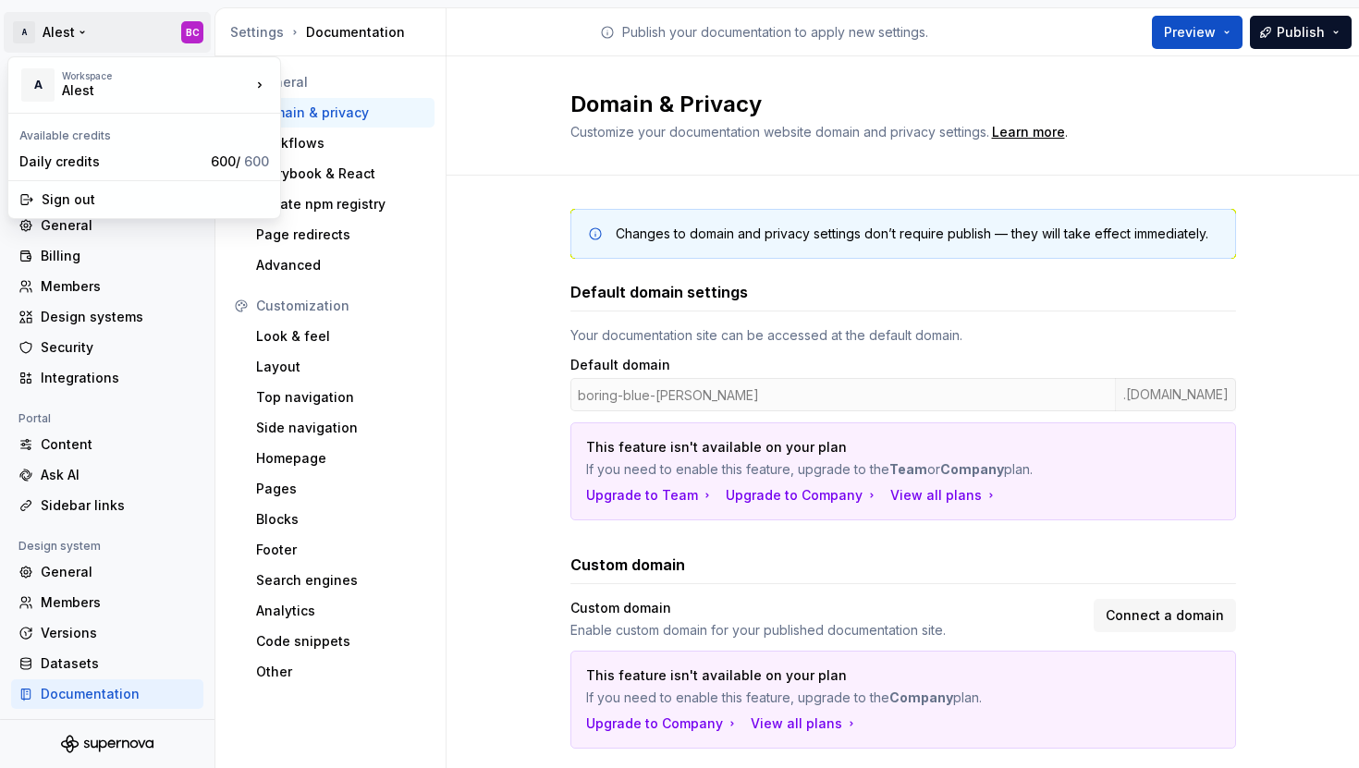
click at [50, 34] on html "A Alest BC Back Account Profile Authentication Notifications Workspace General …" at bounding box center [679, 384] width 1359 height 768
click at [70, 92] on div "Alest" at bounding box center [140, 90] width 157 height 18
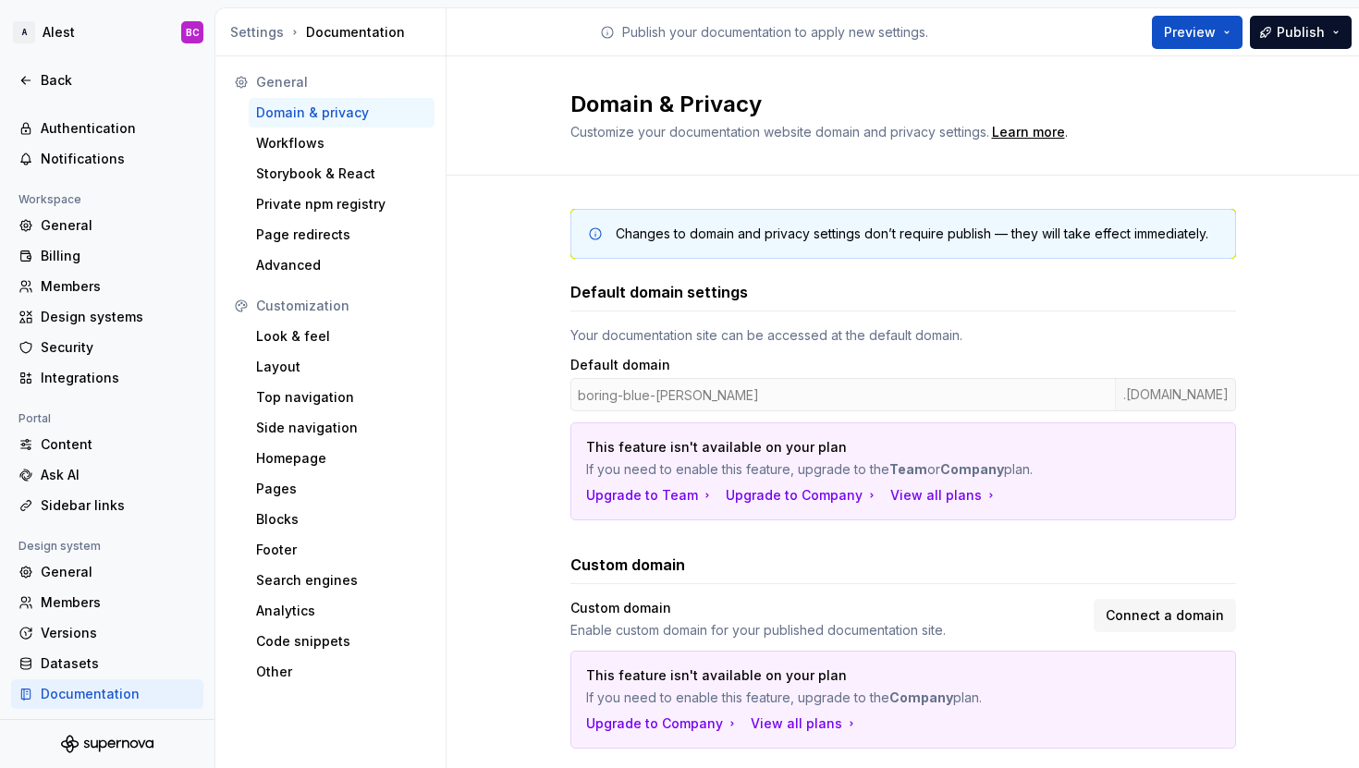
click at [167, 272] on html "A Alest BC Back Account Profile Authentication Notifications Workspace General …" at bounding box center [679, 384] width 1359 height 768
click at [65, 80] on div "Back" at bounding box center [118, 80] width 155 height 18
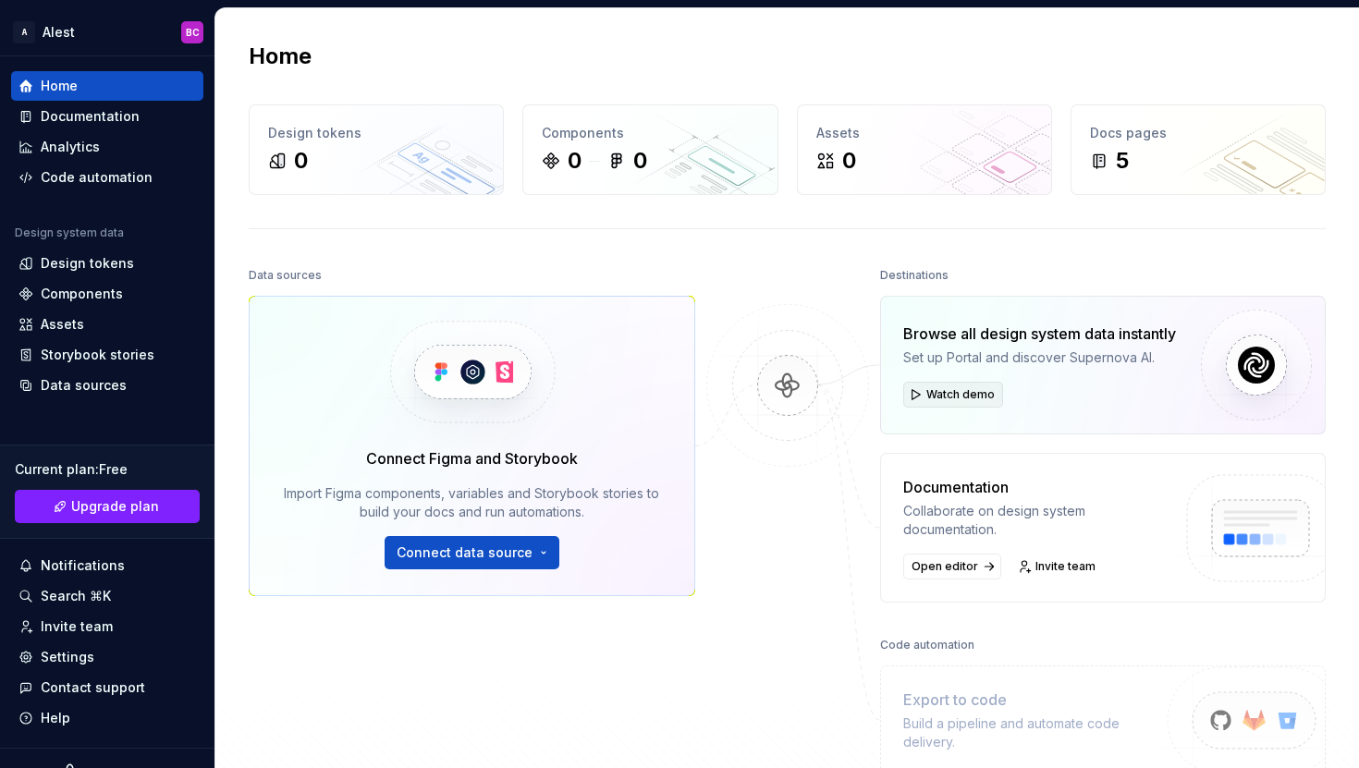
click at [929, 390] on span "Watch demo" at bounding box center [960, 394] width 68 height 15
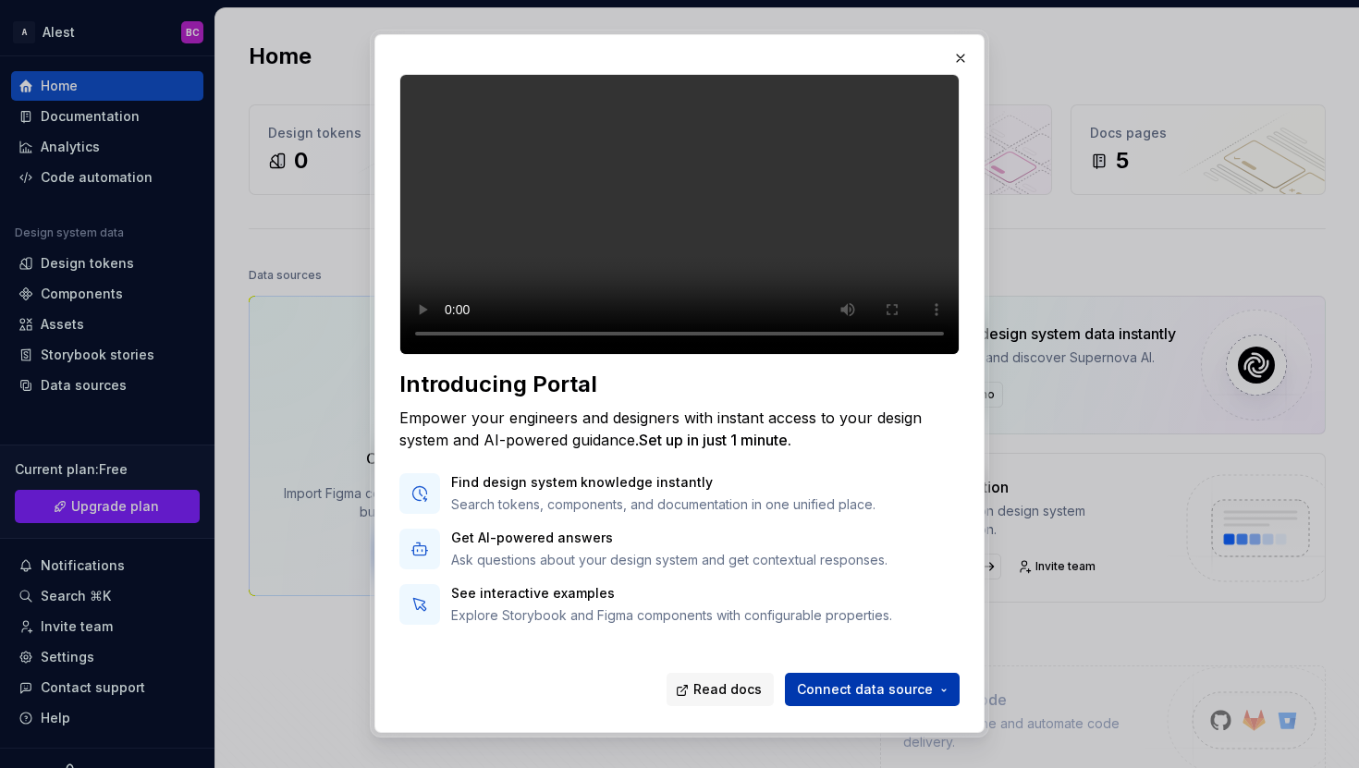
click at [876, 684] on span "Connect data source" at bounding box center [865, 690] width 136 height 18
